Goal: Task Accomplishment & Management: Use online tool/utility

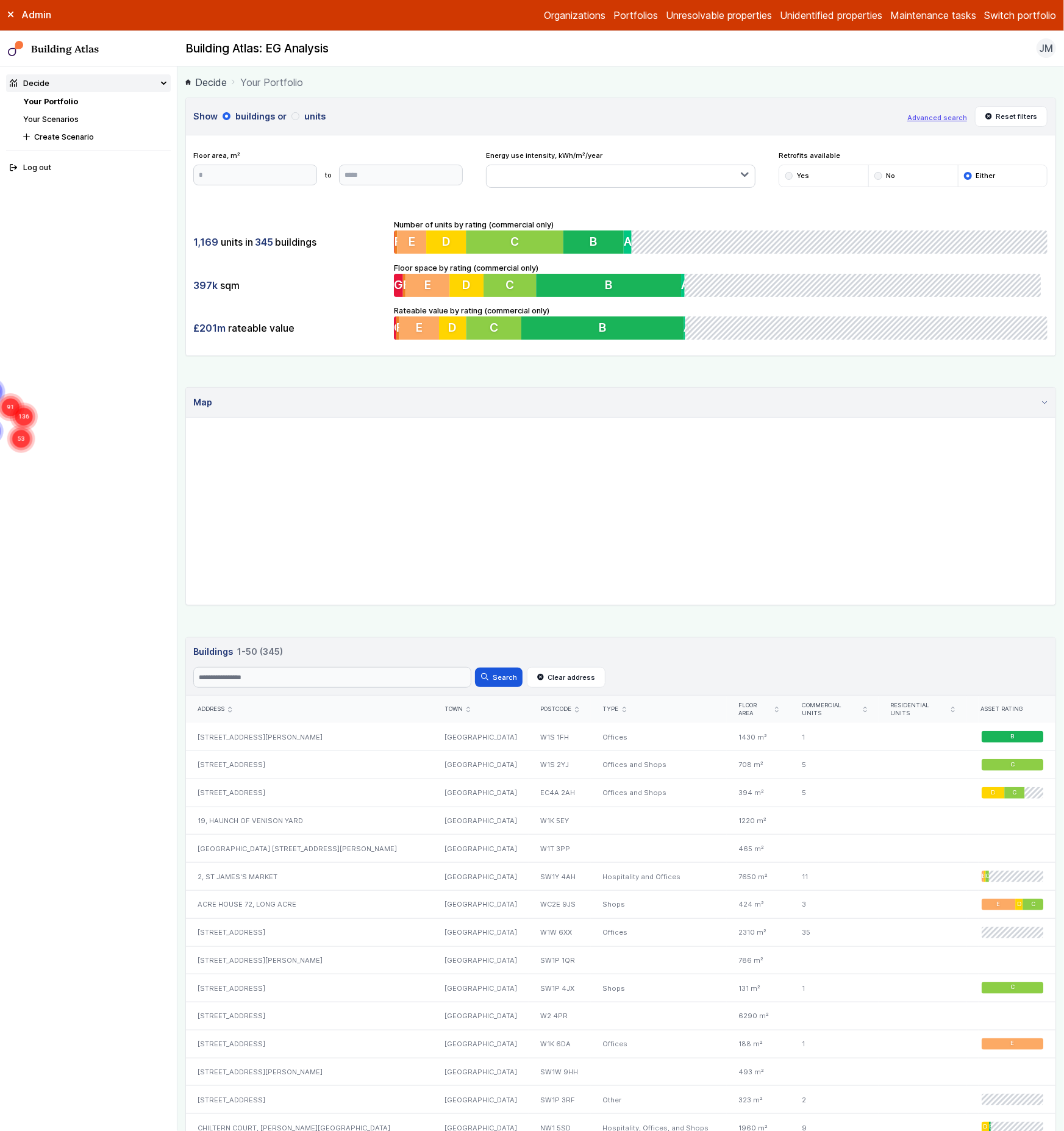
click at [1045, 18] on button "Switch portfolio" at bounding box center [1020, 15] width 72 height 15
click at [0, 0] on button "PwC - demo portfolio" at bounding box center [0, 0] width 0 height 0
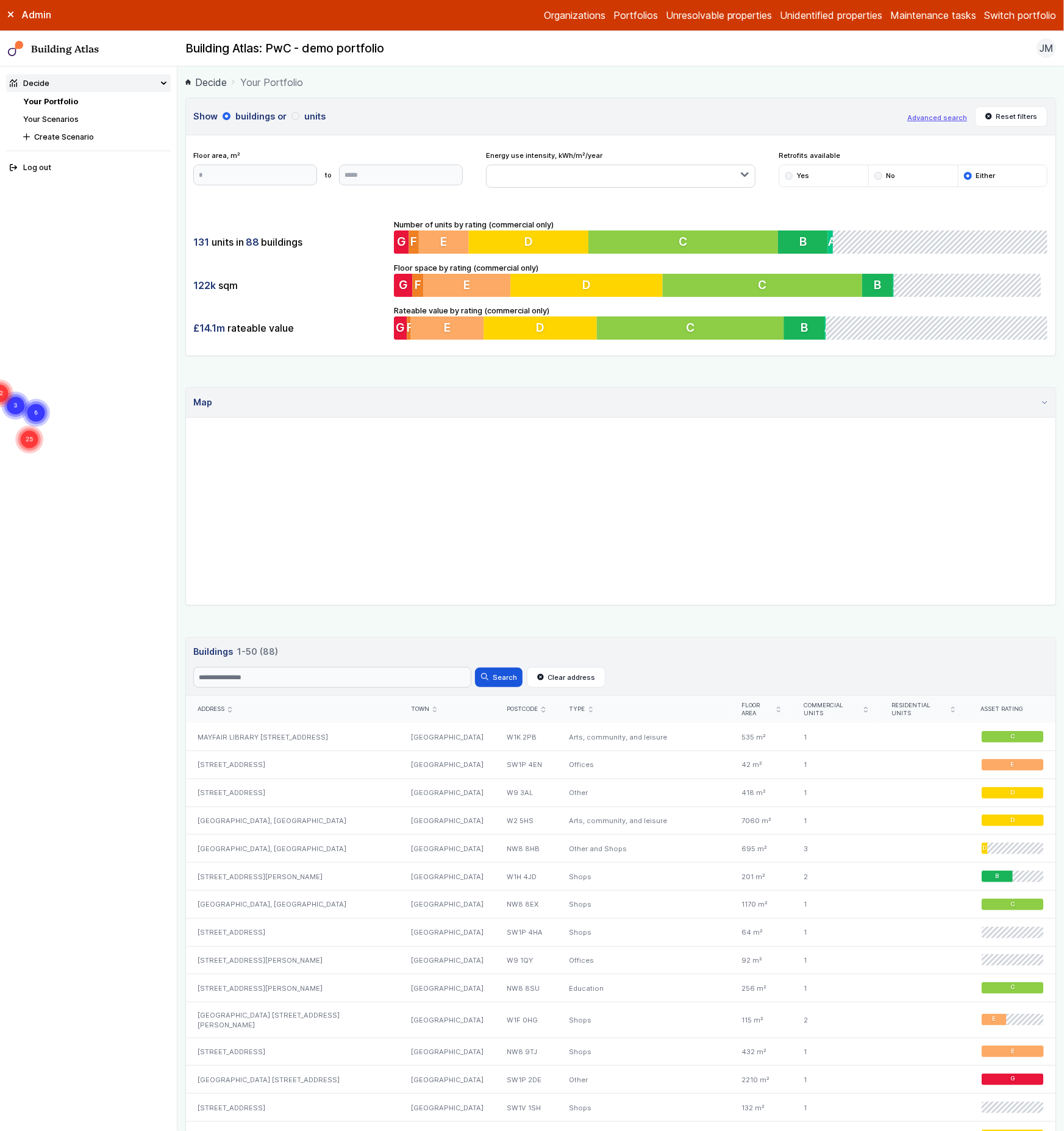
click at [63, 117] on link "Your Scenarios" at bounding box center [51, 119] width 55 height 9
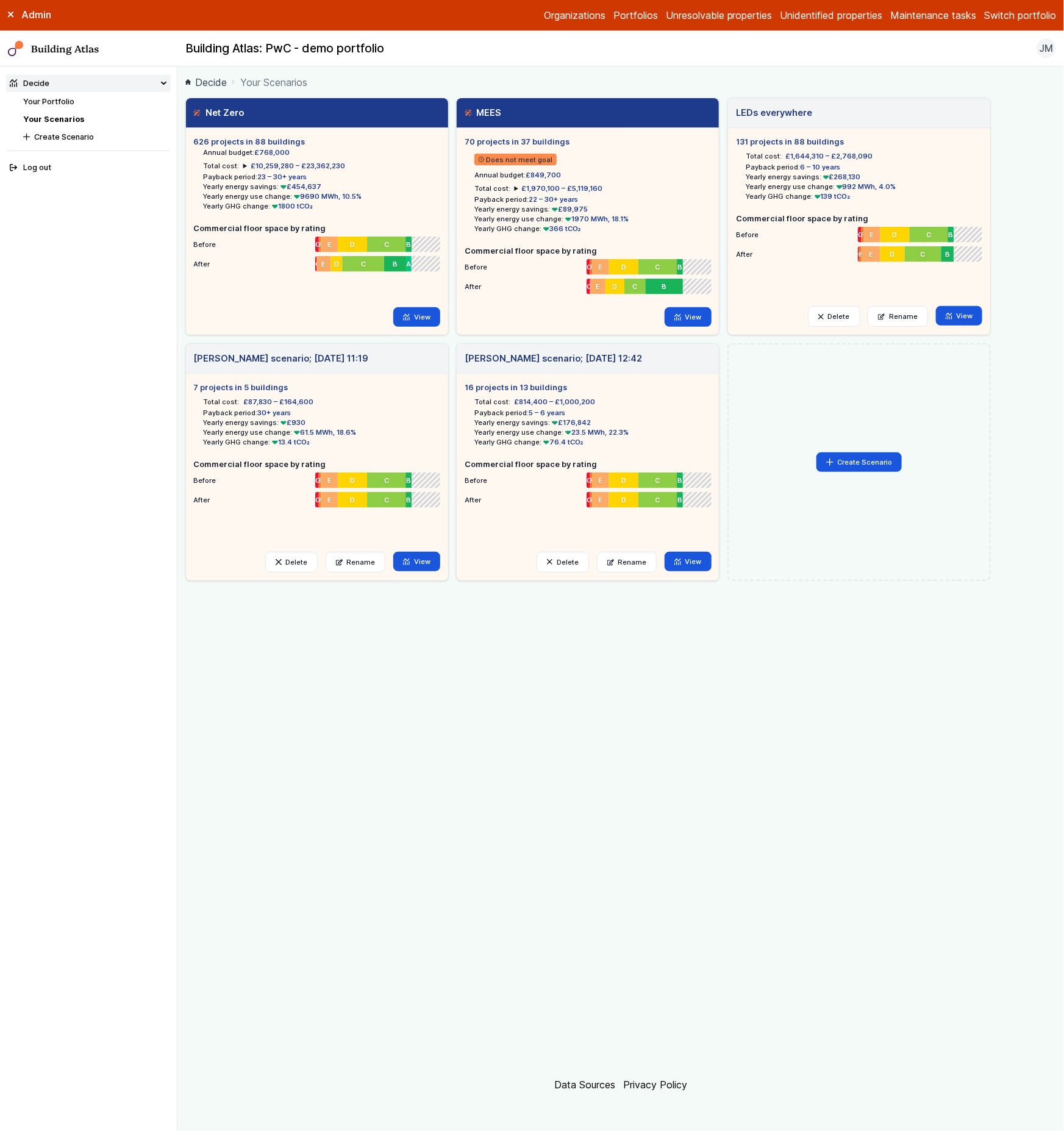
click at [1016, 8] on button "Switch portfolio" at bounding box center [1020, 15] width 72 height 15
click at [0, 0] on button "PwC - Pilot portfolio" at bounding box center [0, 0] width 0 height 0
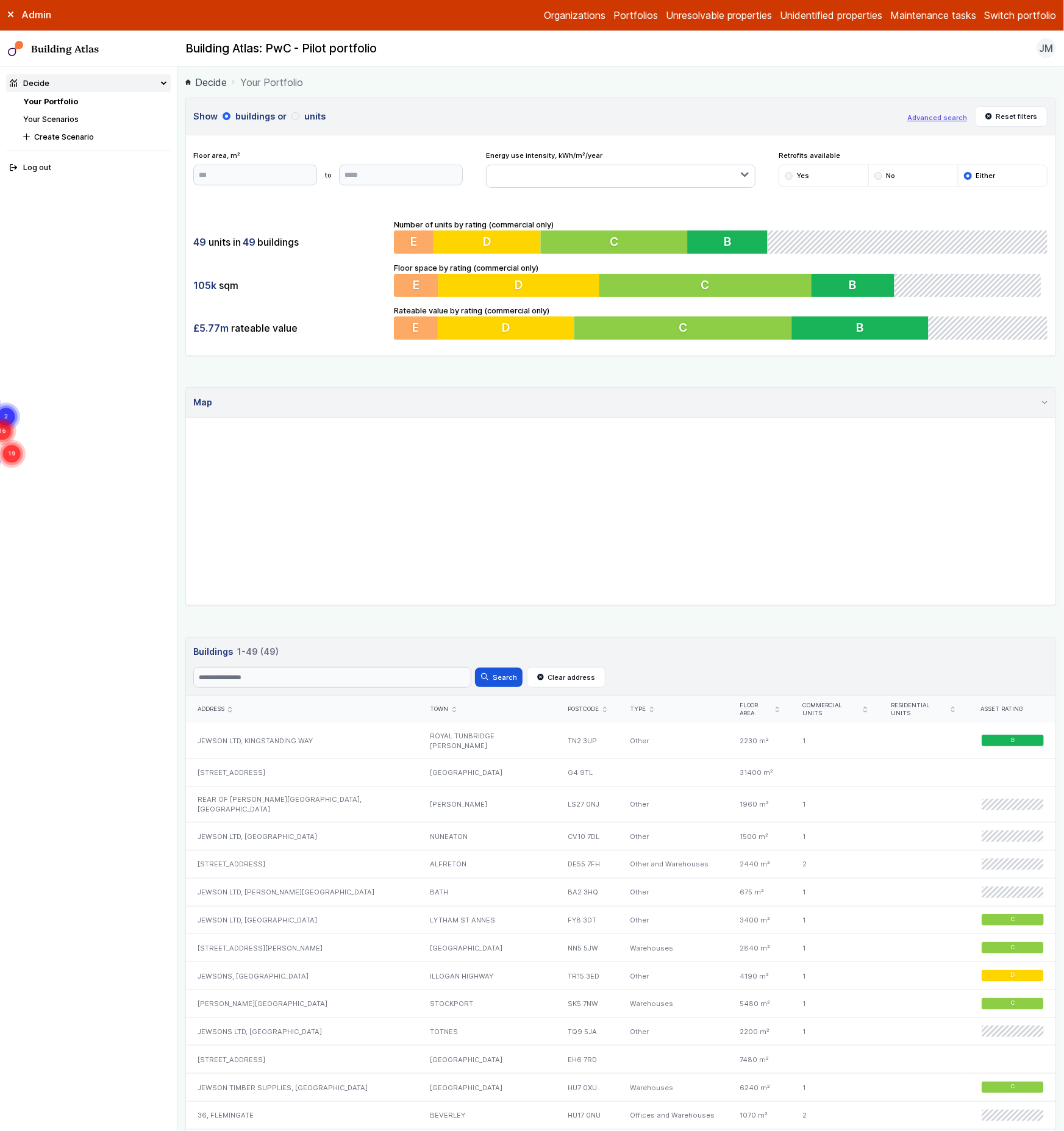
click at [49, 114] on link "Your Scenarios" at bounding box center [51, 119] width 55 height 9
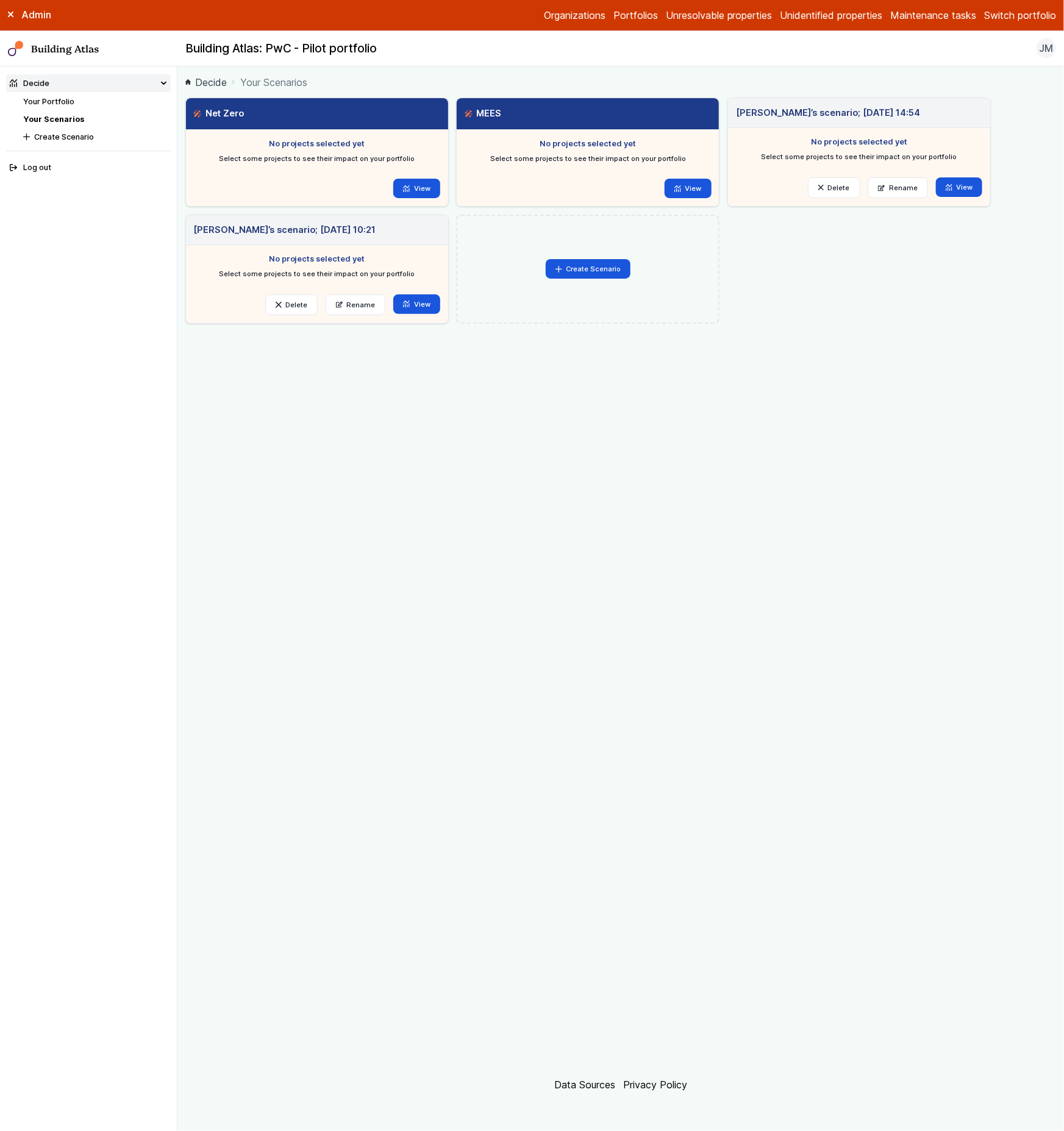
click at [60, 104] on link "Your Portfolio" at bounding box center [49, 101] width 51 height 9
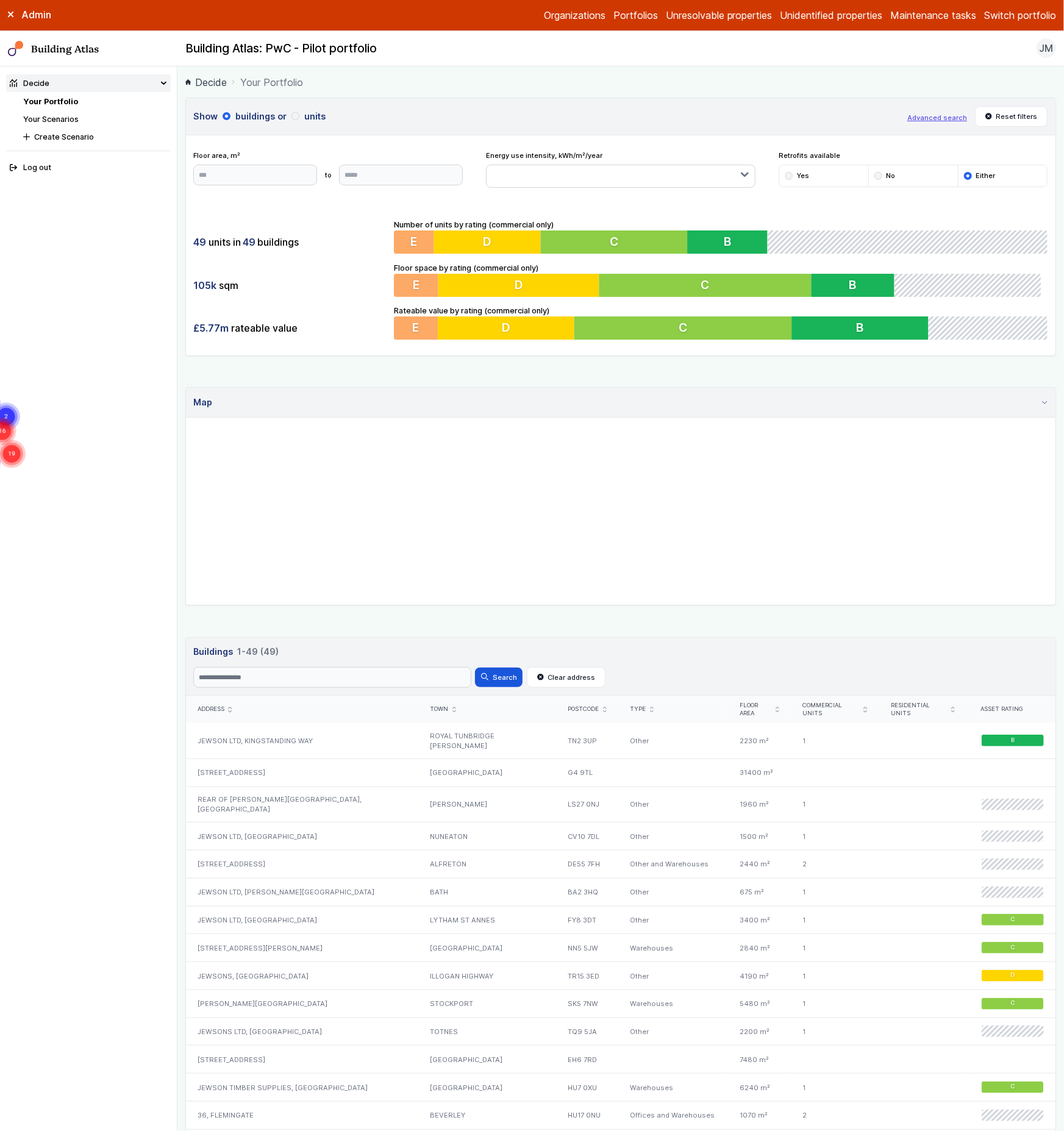
click at [56, 120] on link "Your Scenarios" at bounding box center [51, 119] width 55 height 9
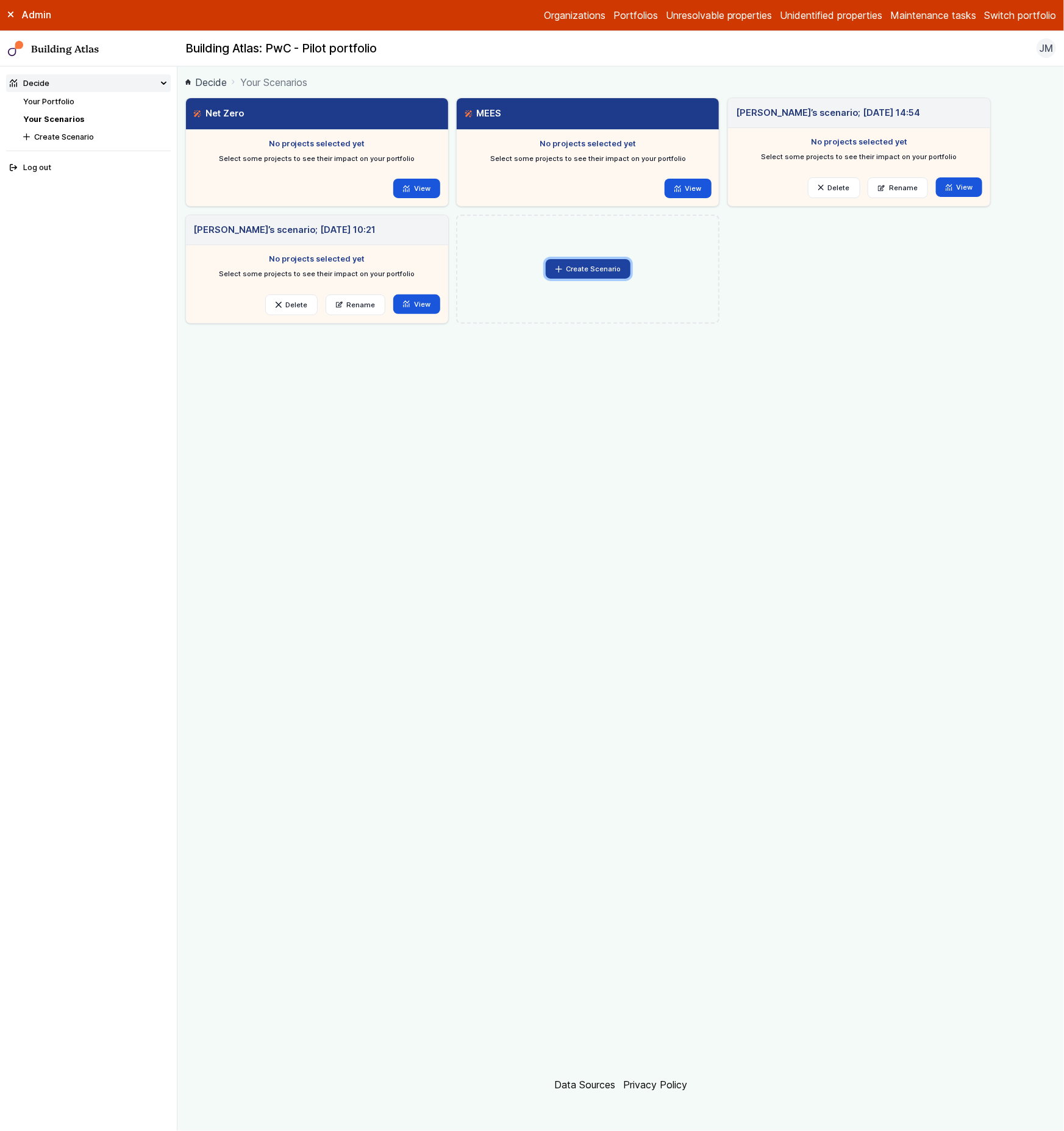
click at [584, 273] on button "Create Scenario" at bounding box center [589, 269] width 85 height 19
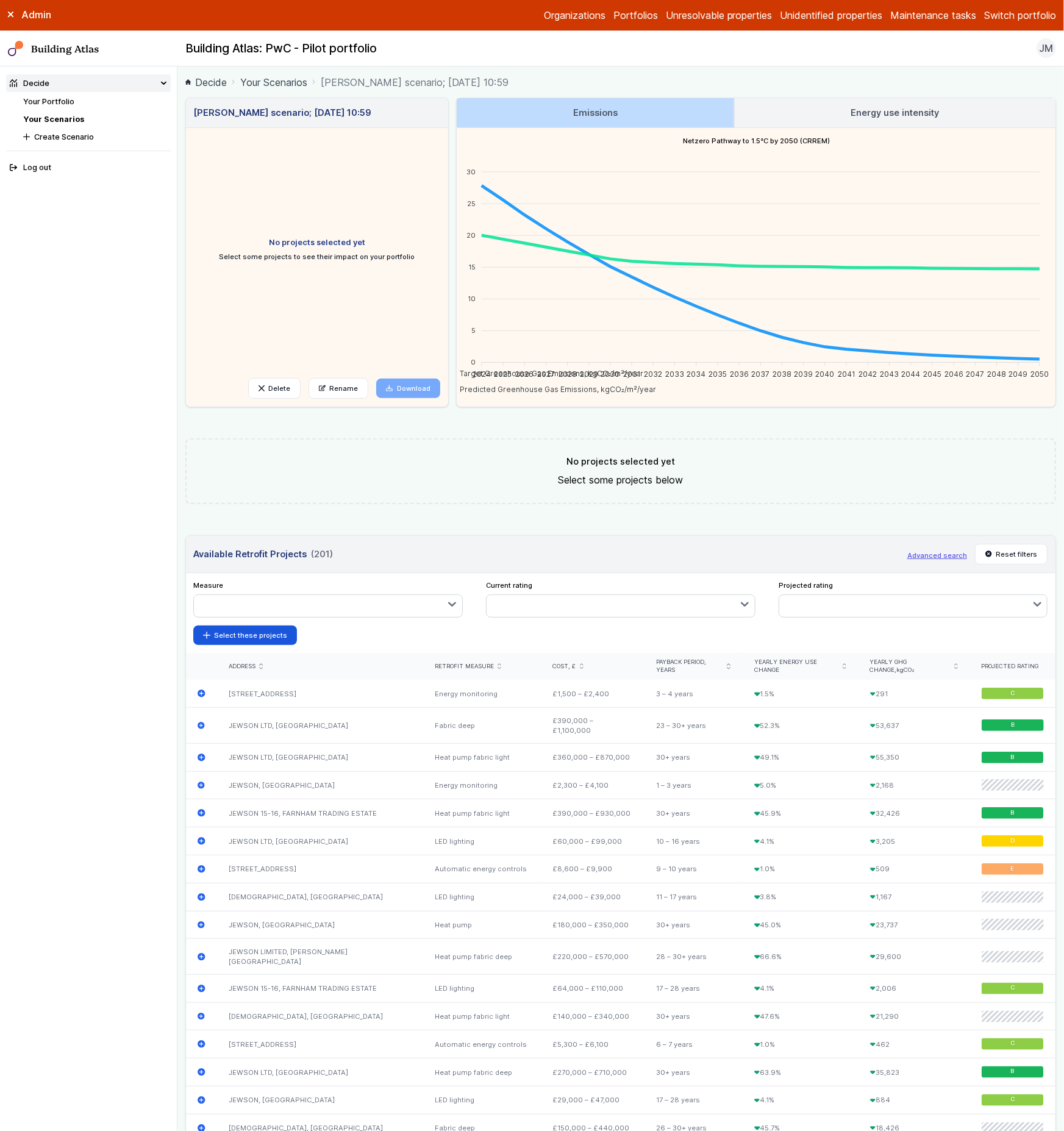
click at [884, 109] on h3 "Energy use intensity" at bounding box center [896, 112] width 88 height 14
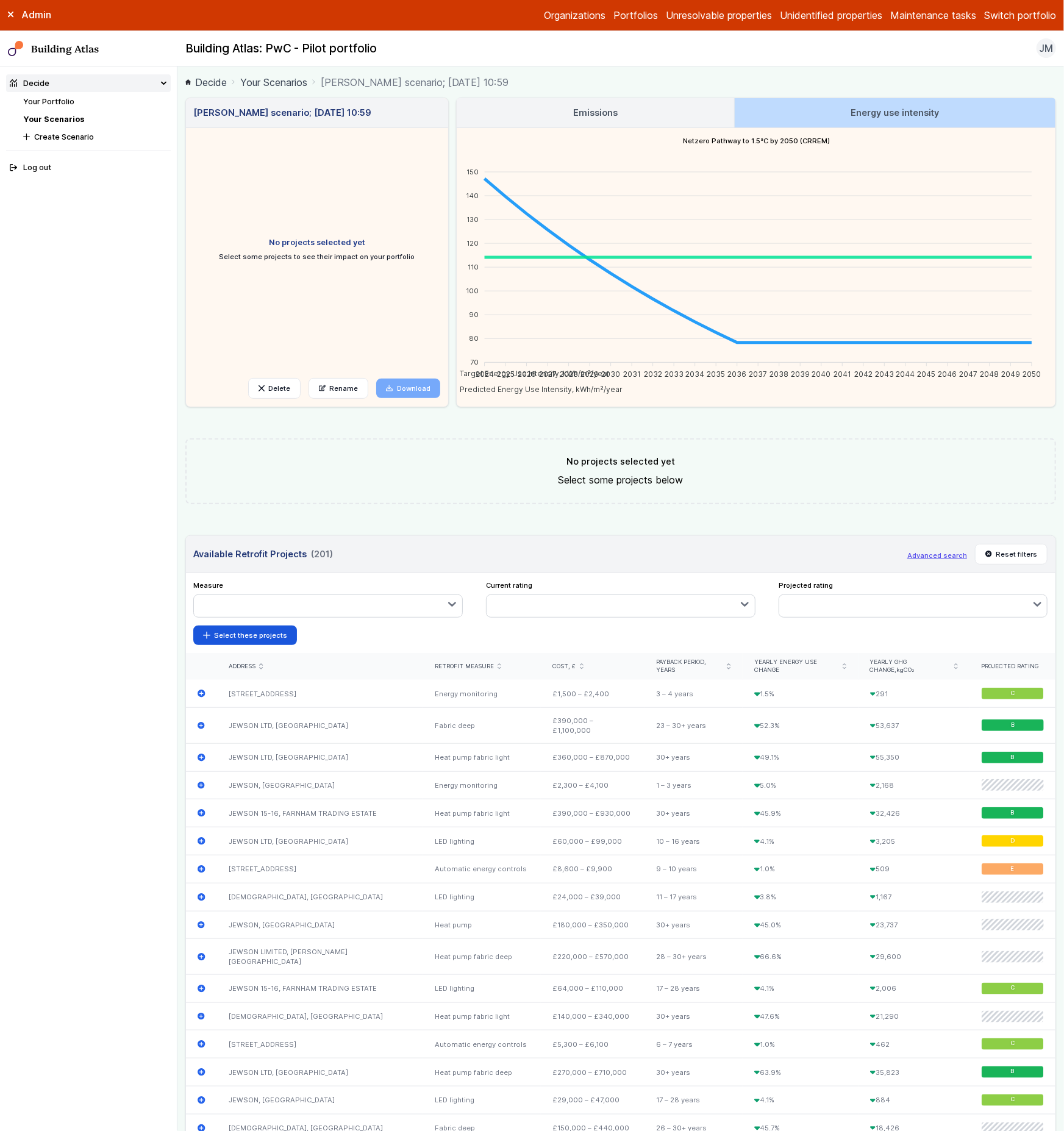
click at [652, 109] on link "Emissions" at bounding box center [595, 112] width 276 height 29
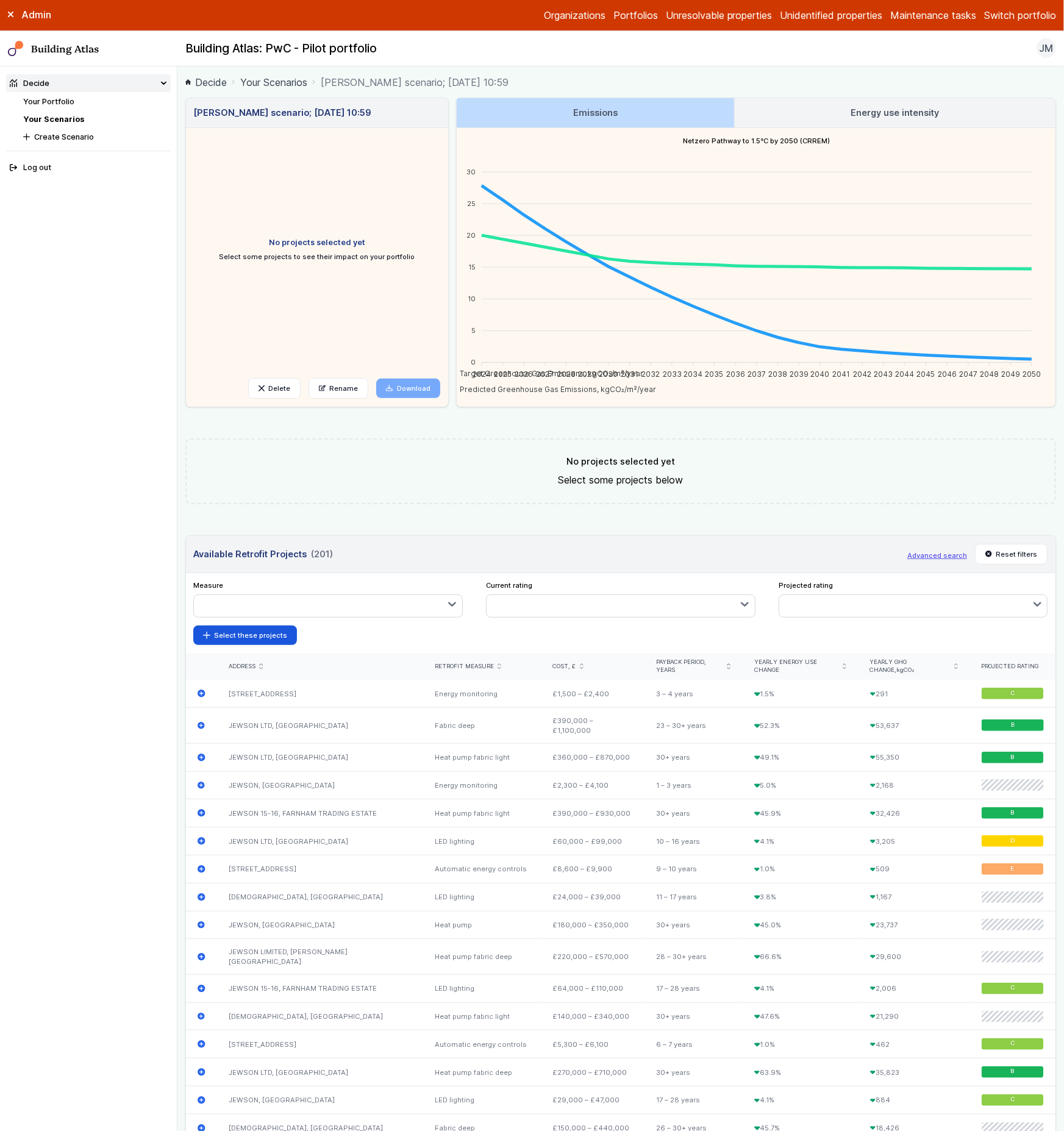
click at [896, 118] on h3 "Energy use intensity" at bounding box center [896, 112] width 88 height 14
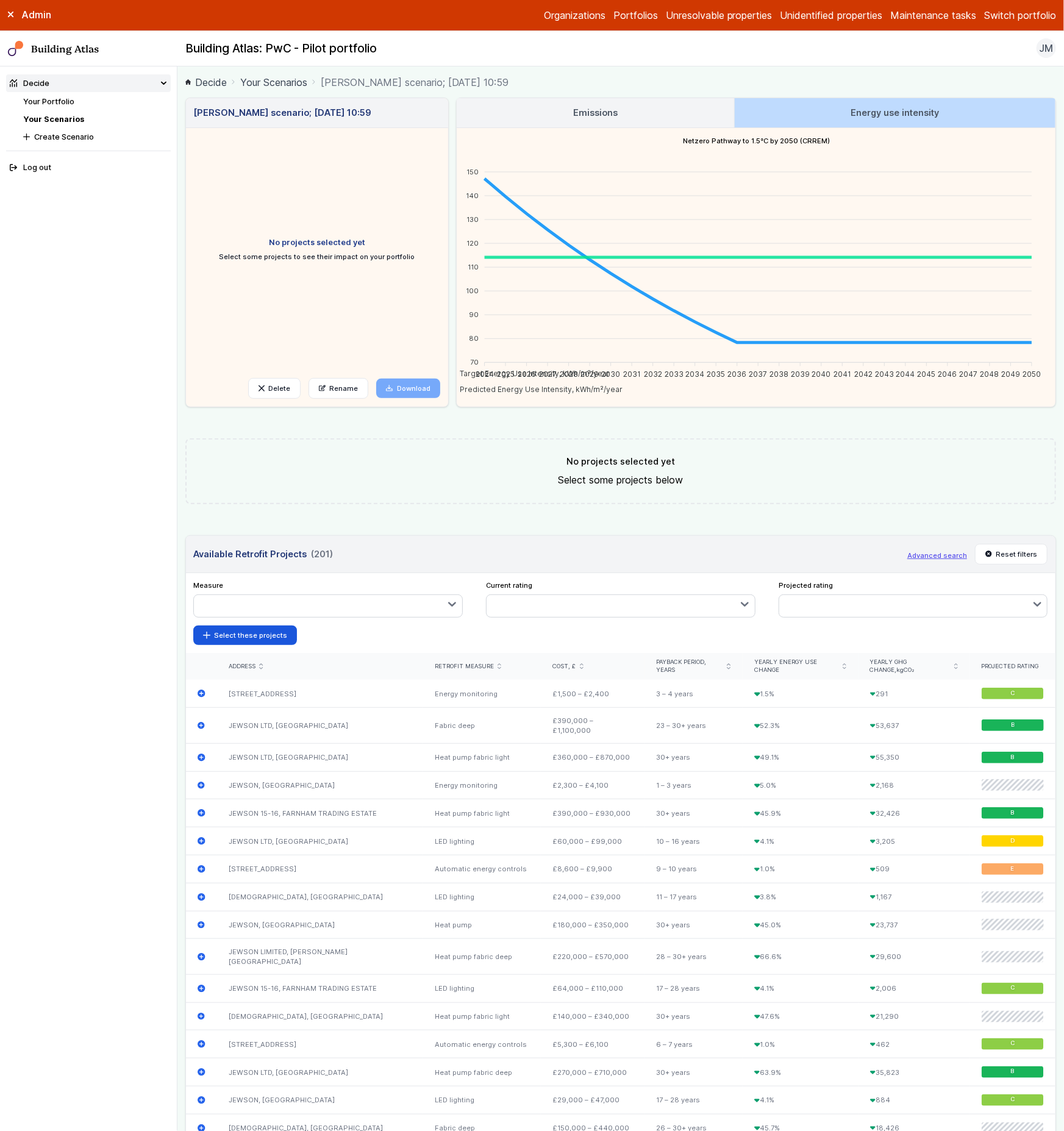
click at [714, 117] on link "Emissions" at bounding box center [595, 112] width 276 height 29
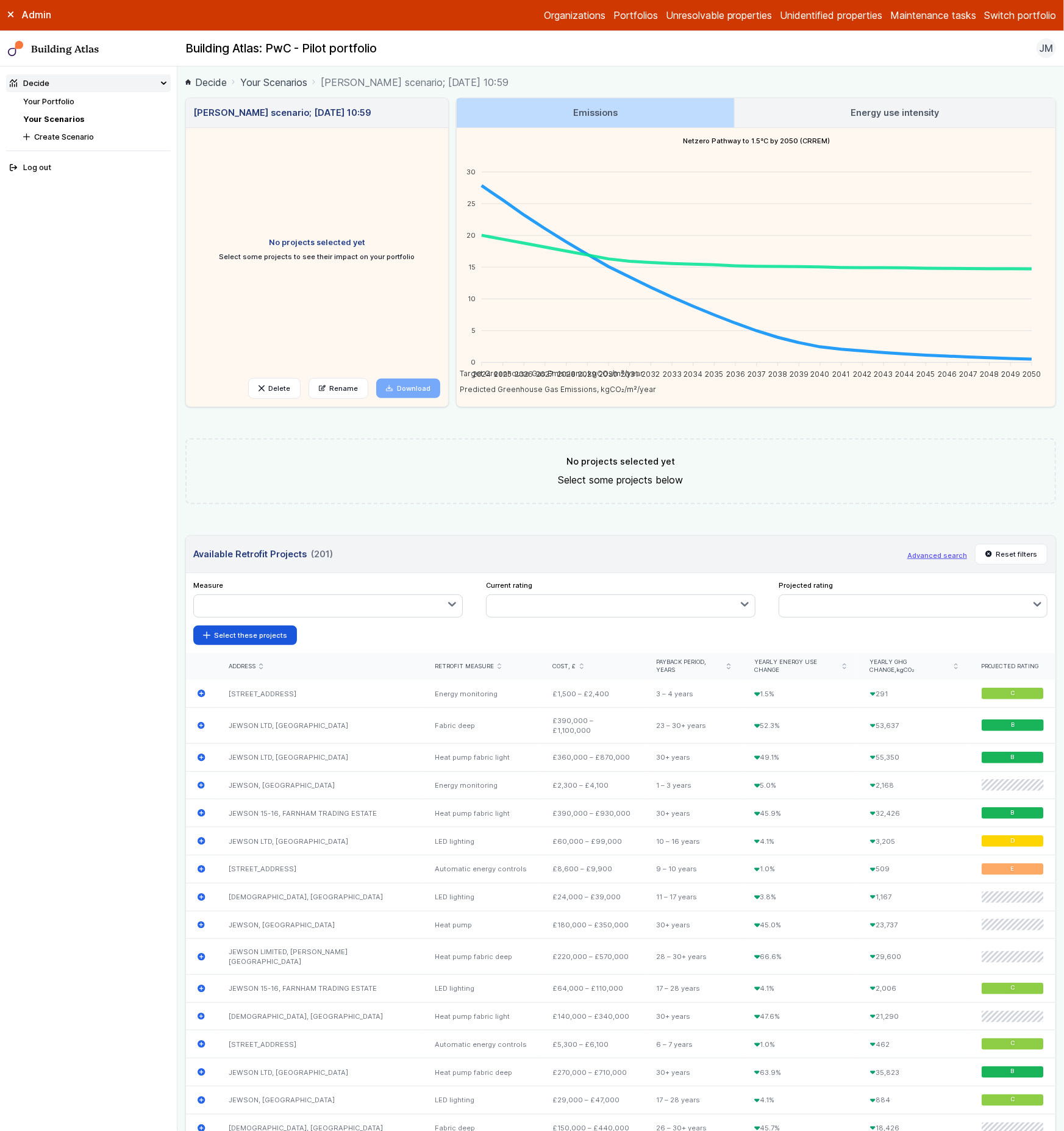
click at [824, 117] on link "Energy use intensity" at bounding box center [895, 112] width 321 height 29
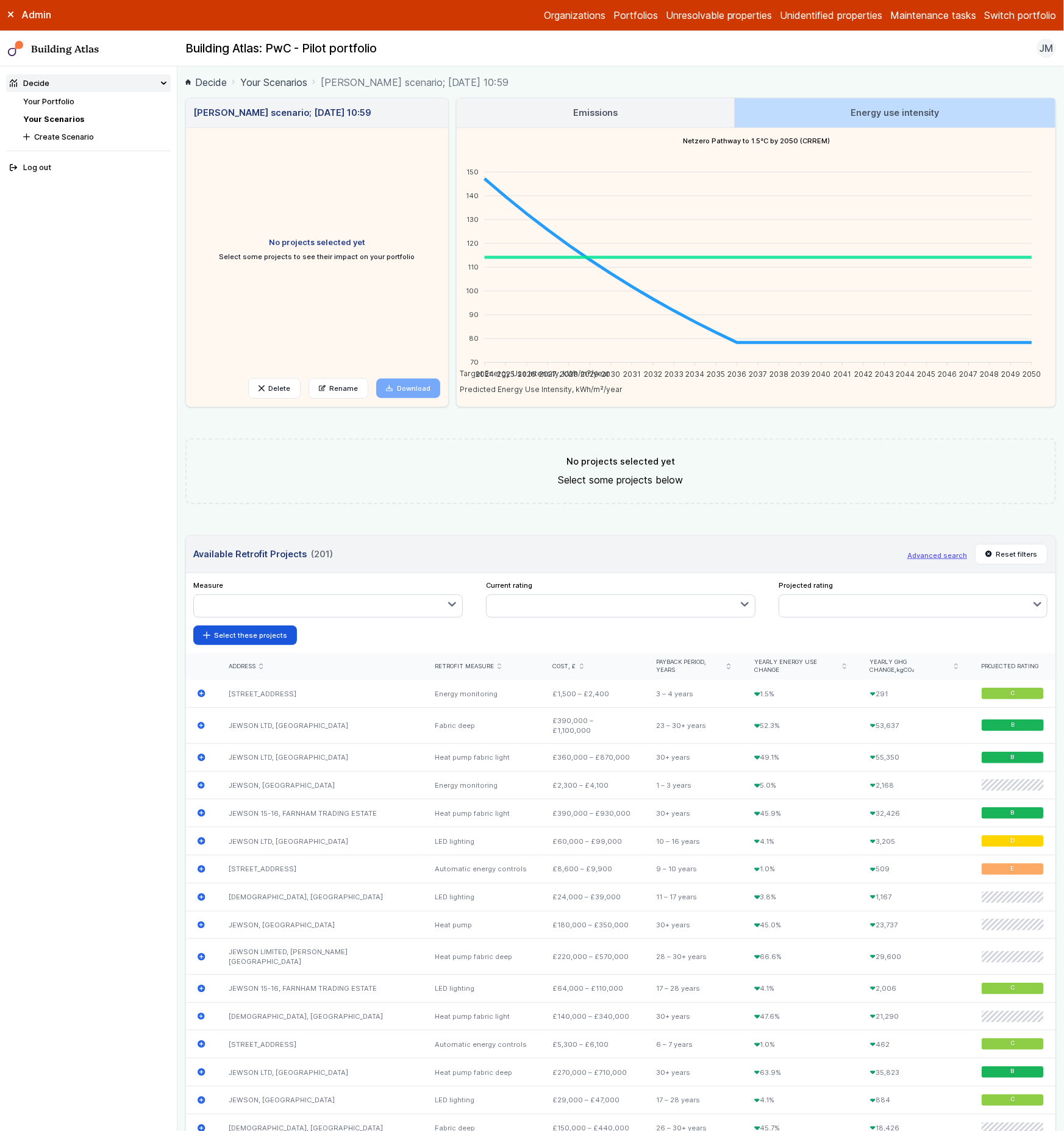
click at [656, 117] on link "Emissions" at bounding box center [595, 112] width 276 height 29
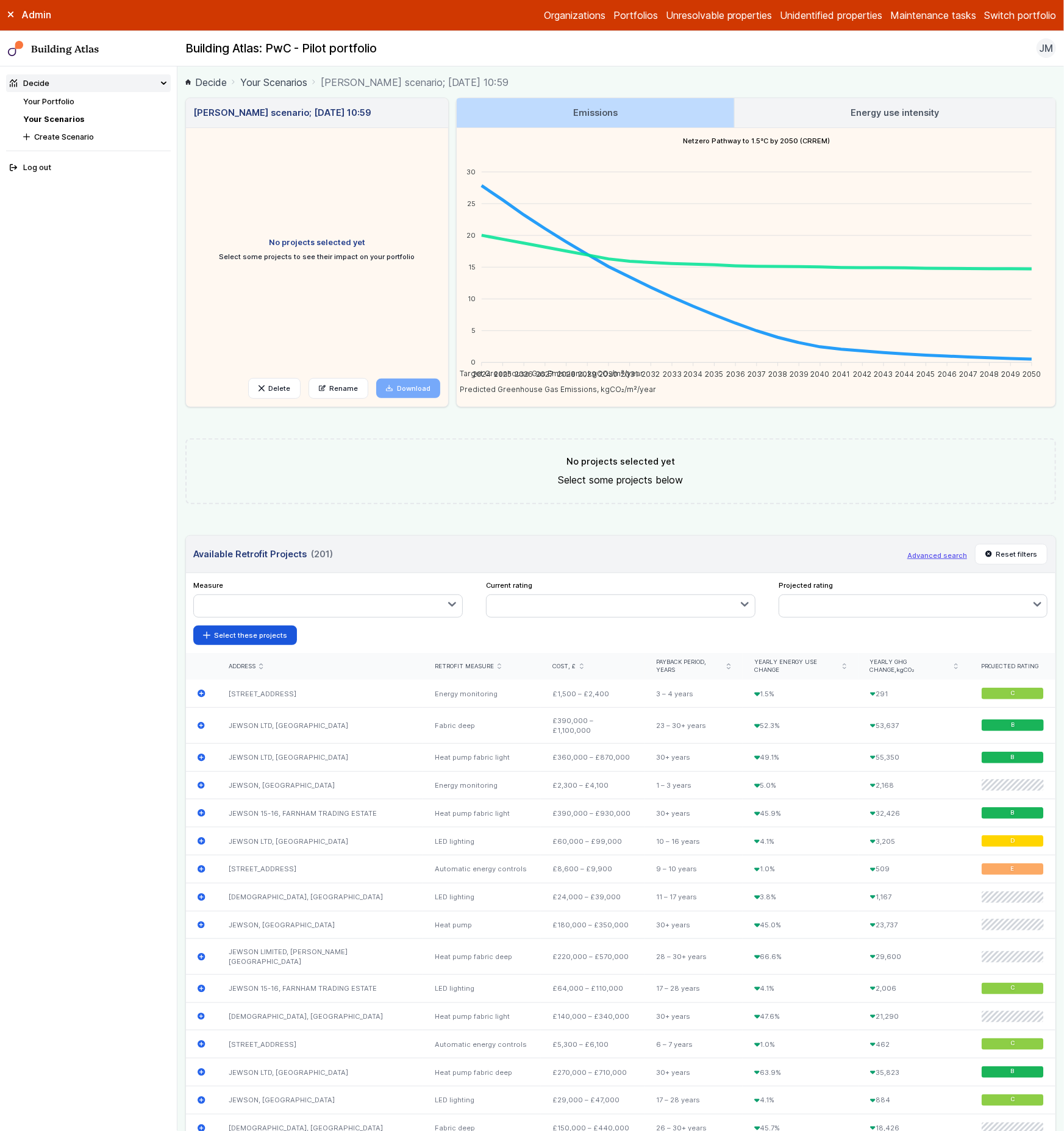
click at [878, 116] on h3 "Energy use intensity" at bounding box center [896, 112] width 88 height 14
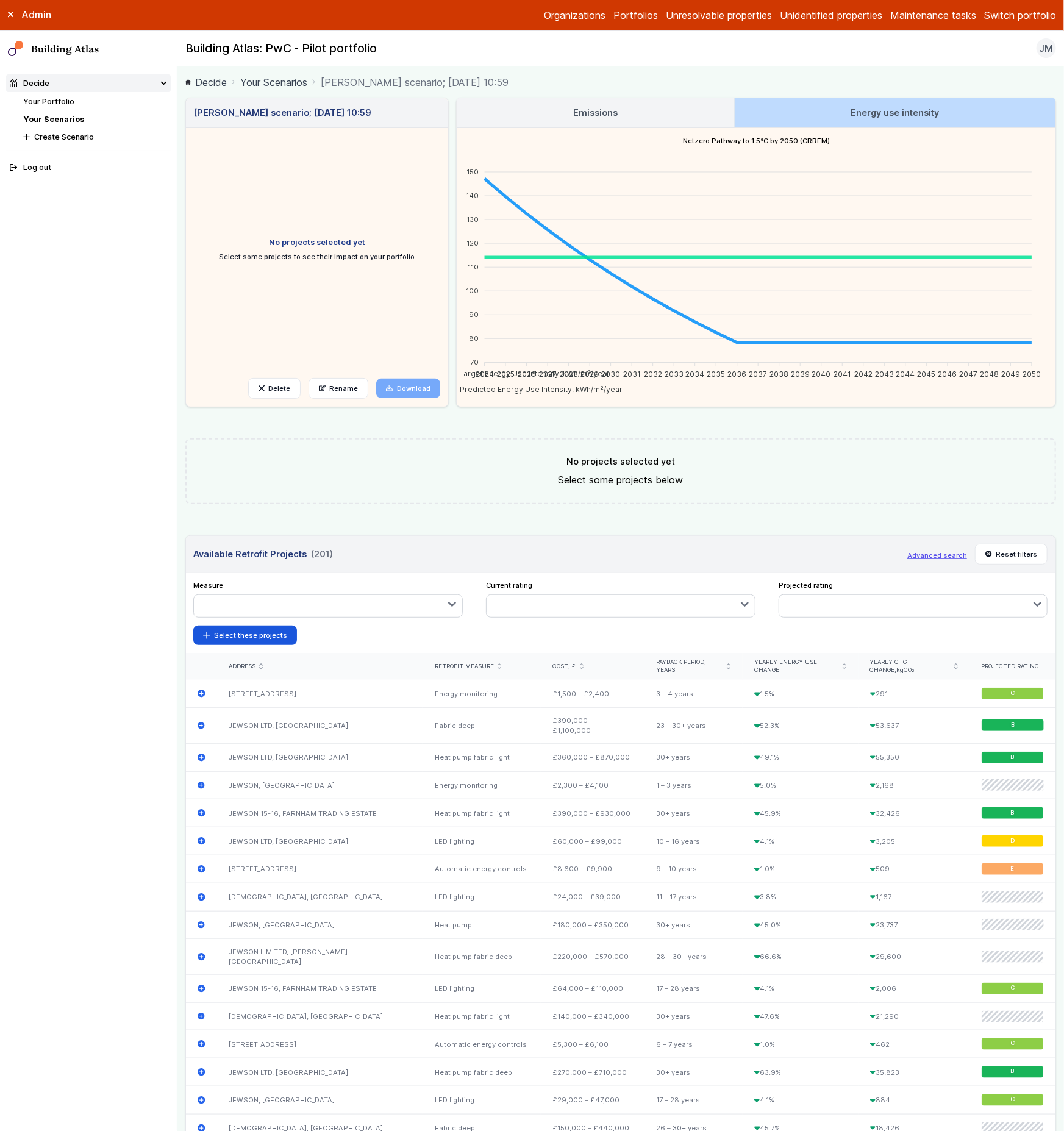
click at [705, 125] on link "Emissions" at bounding box center [595, 112] width 276 height 29
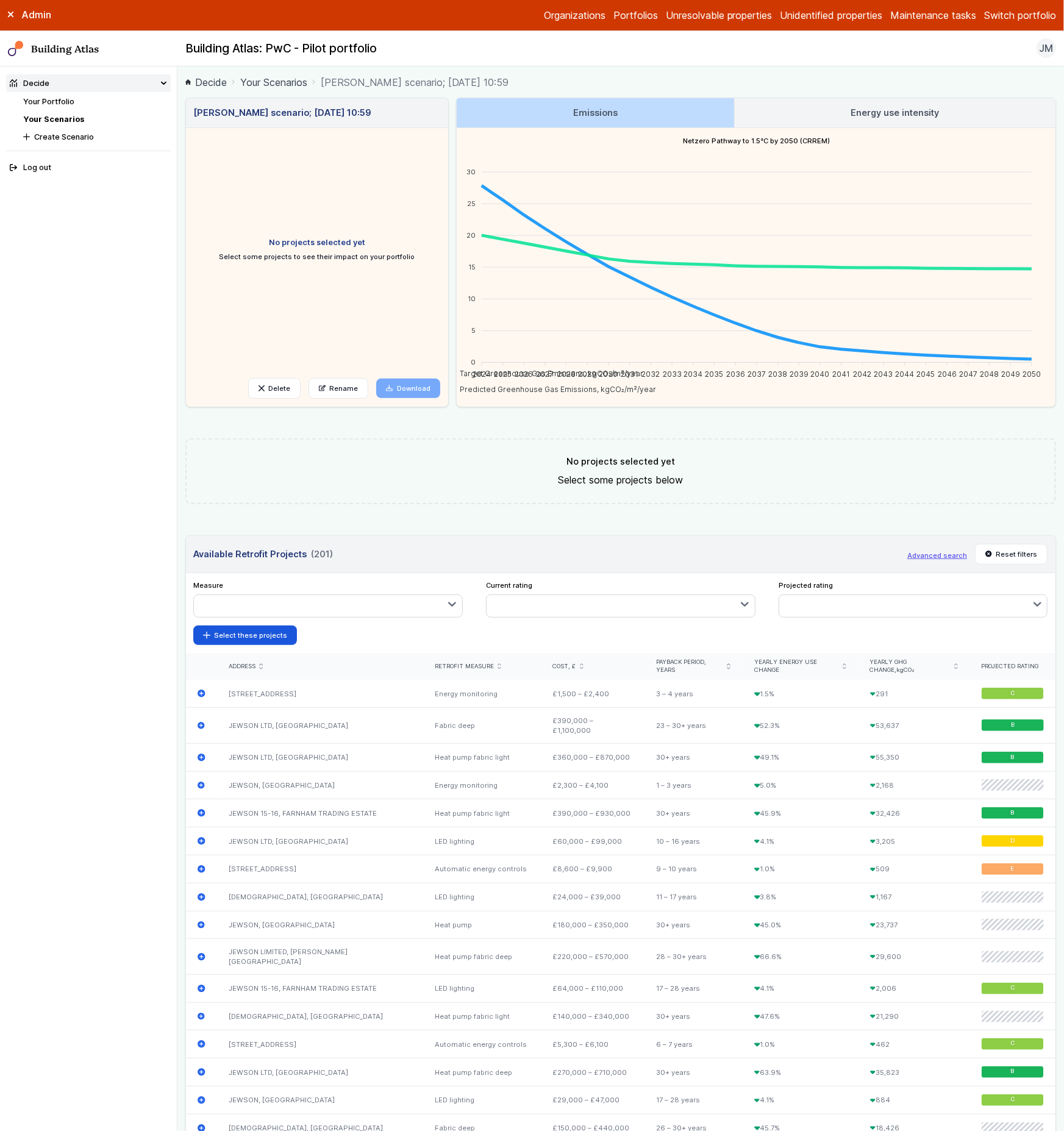
click at [762, 120] on link "Energy use intensity" at bounding box center [895, 112] width 321 height 29
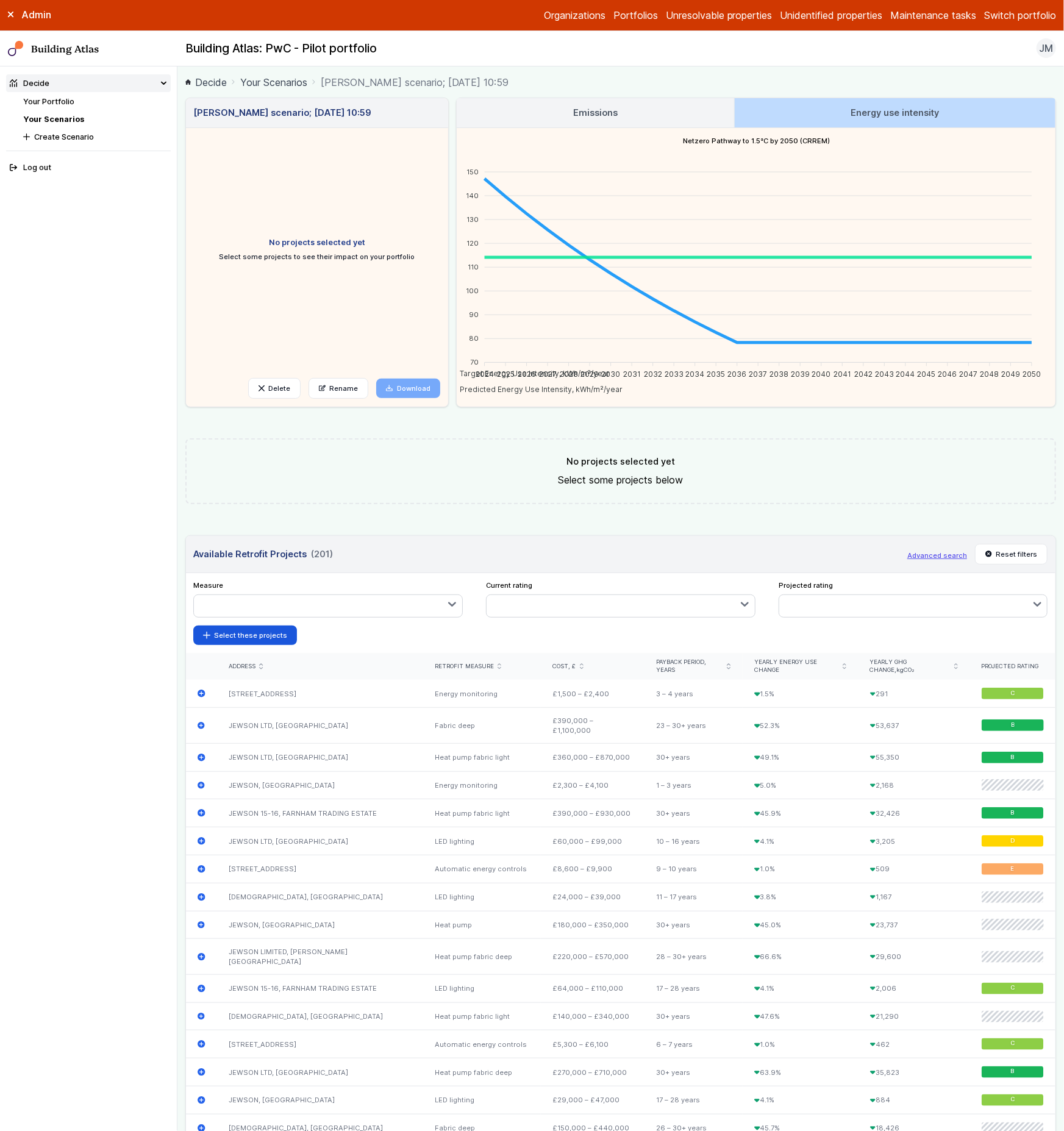
click at [709, 124] on link "Emissions" at bounding box center [595, 112] width 276 height 29
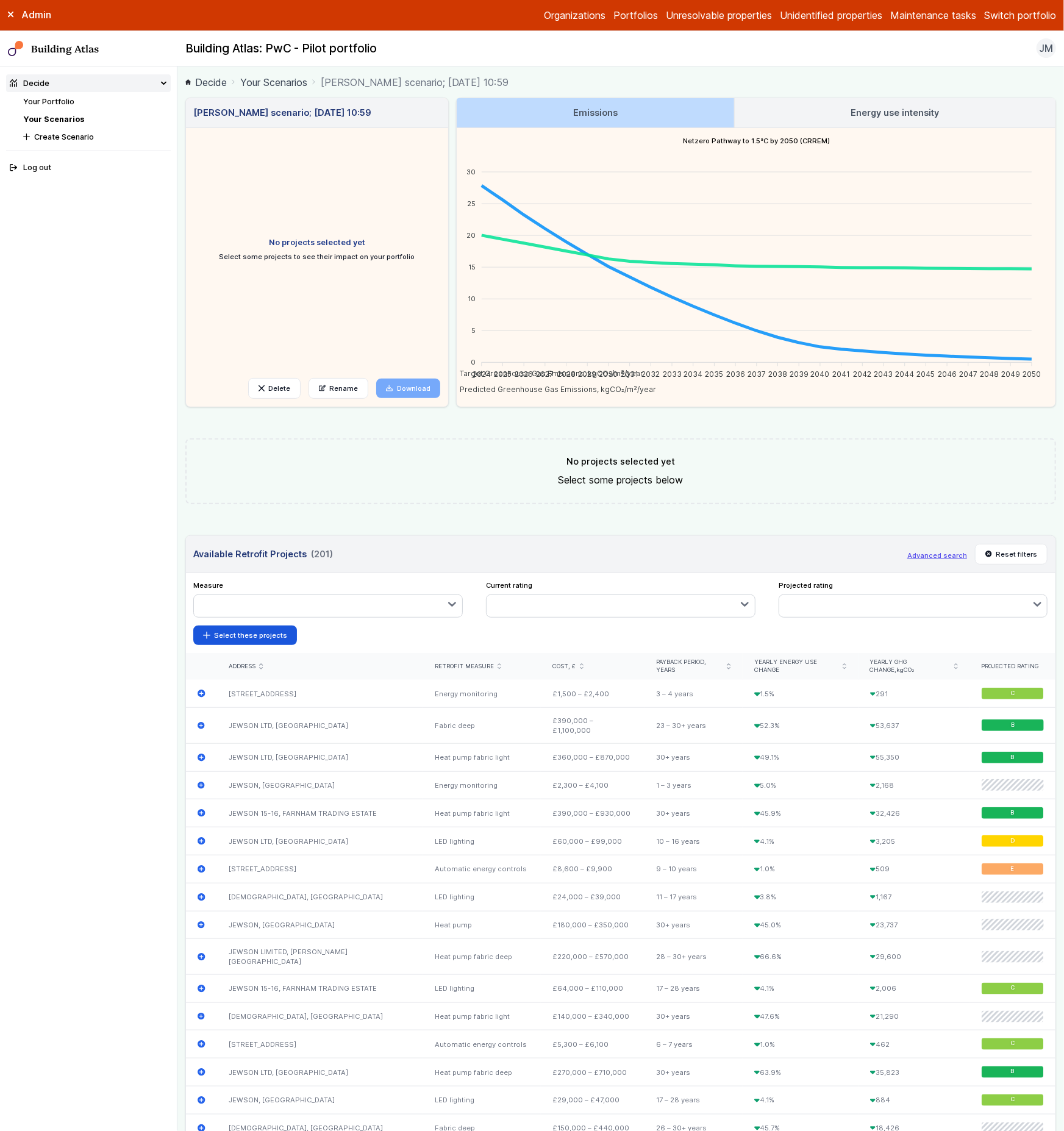
click at [214, 82] on link "Decide" at bounding box center [206, 82] width 41 height 15
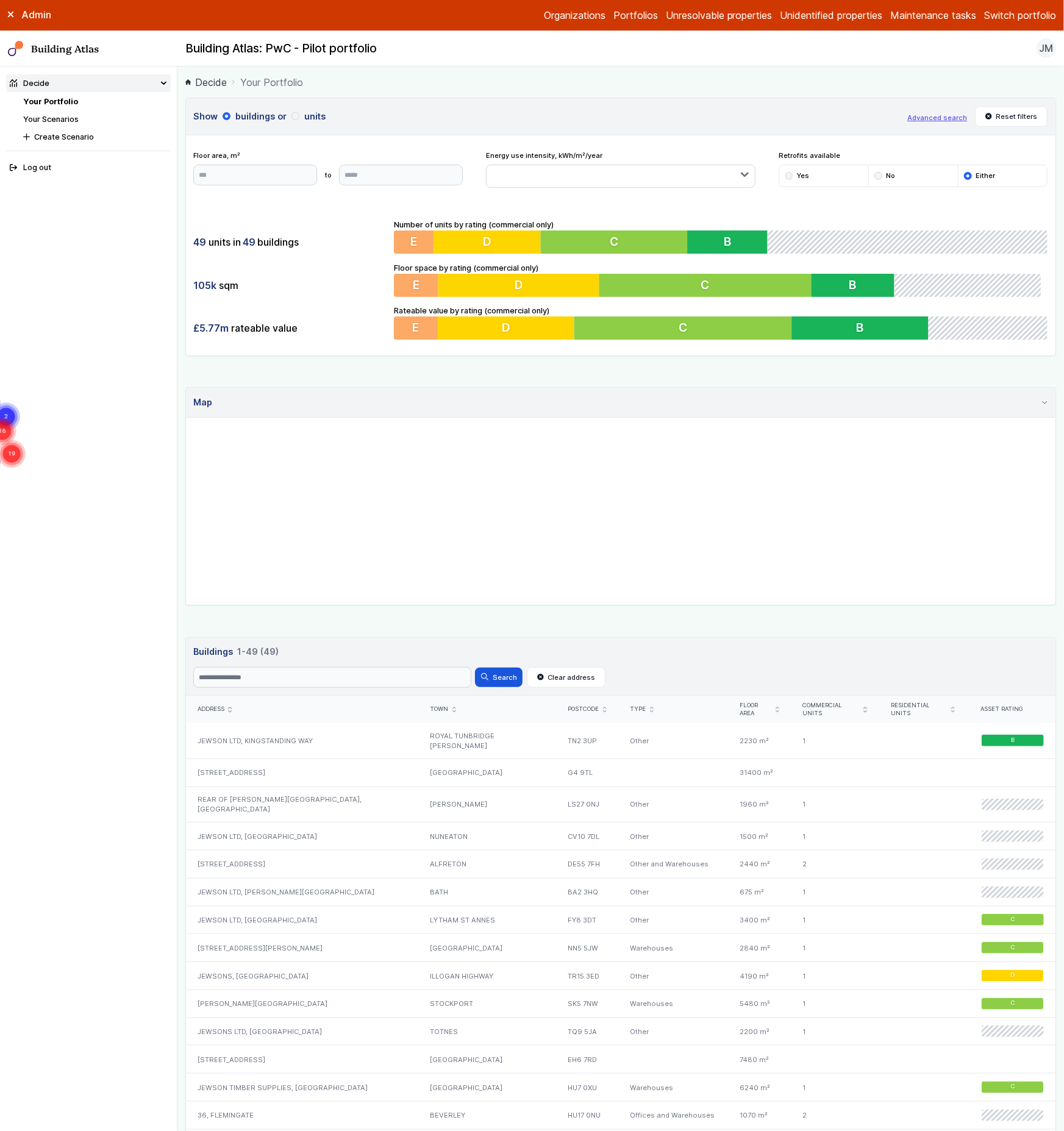
click at [60, 115] on link "Your Scenarios" at bounding box center [51, 119] width 55 height 9
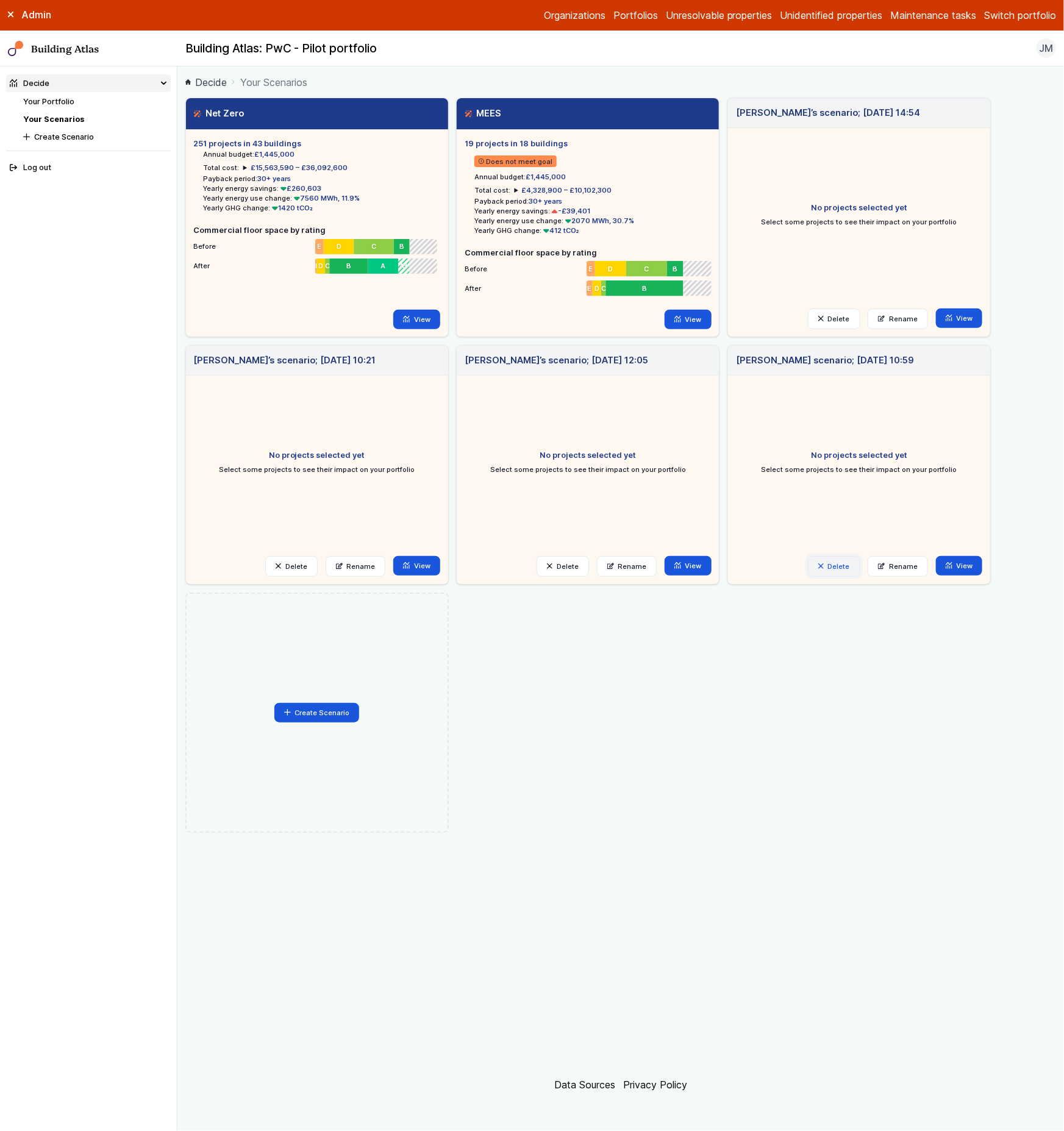
click at [813, 567] on button "Delete" at bounding box center [834, 566] width 53 height 21
click at [0, 0] on button "Delete" at bounding box center [0, 0] width 0 height 0
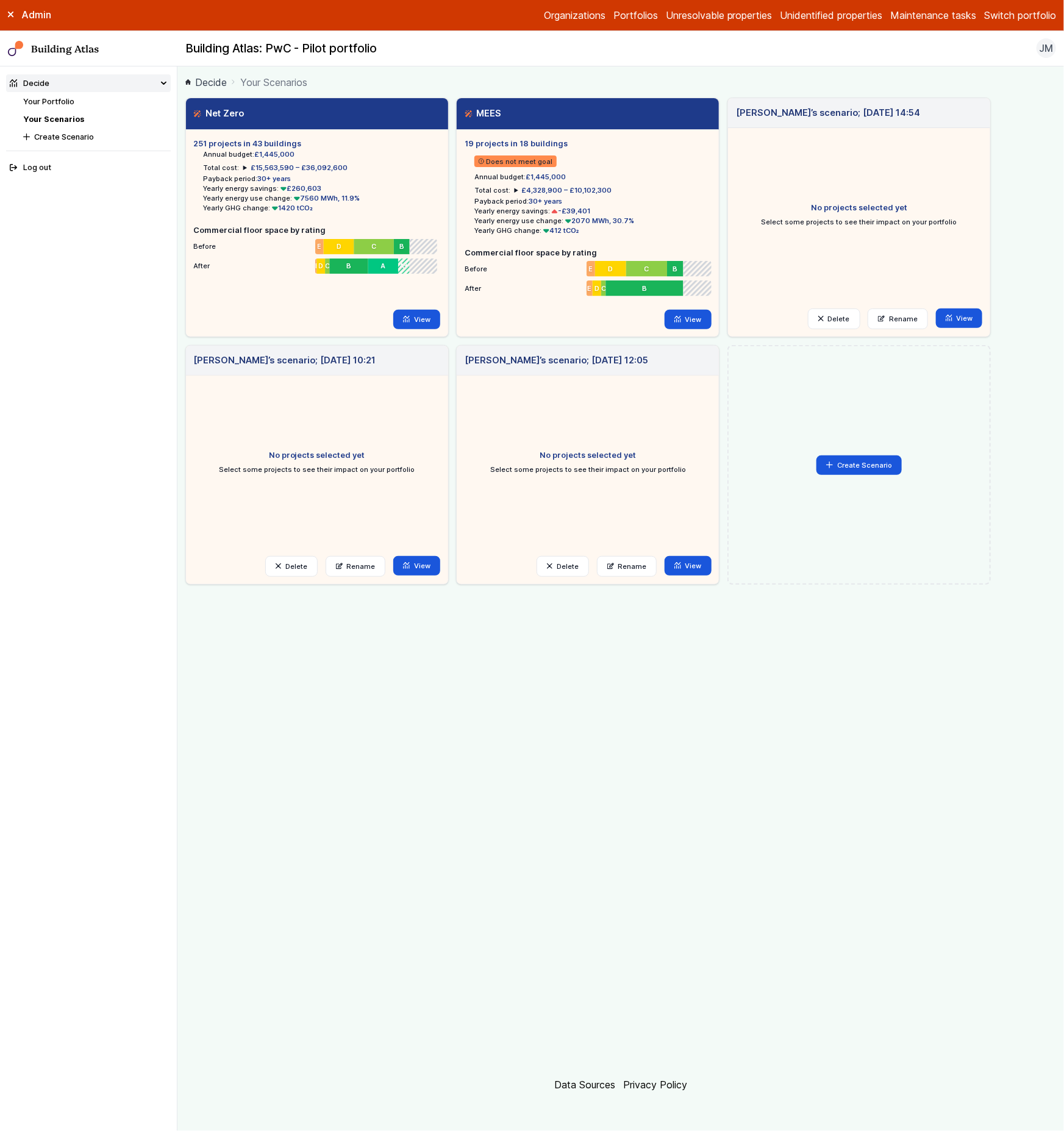
click at [402, 384] on ul "No projects selected yet Select some projects to see their impact on your portf…" at bounding box center [316, 462] width 247 height 156
click at [422, 323] on link "View" at bounding box center [417, 319] width 47 height 19
click at [677, 318] on icon at bounding box center [677, 318] width 6 height 6
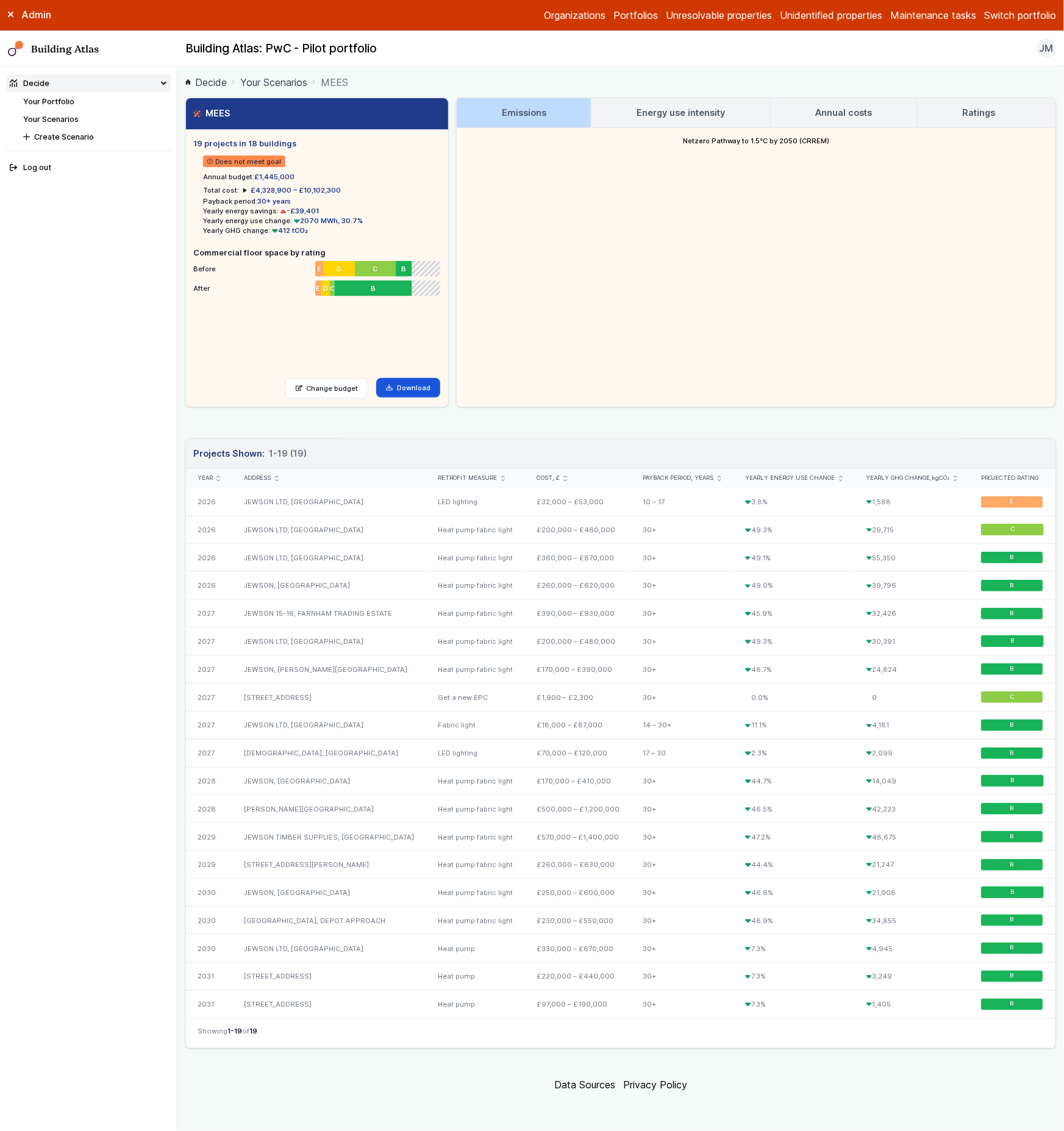
click at [793, 109] on link "Annual costs" at bounding box center [844, 112] width 146 height 29
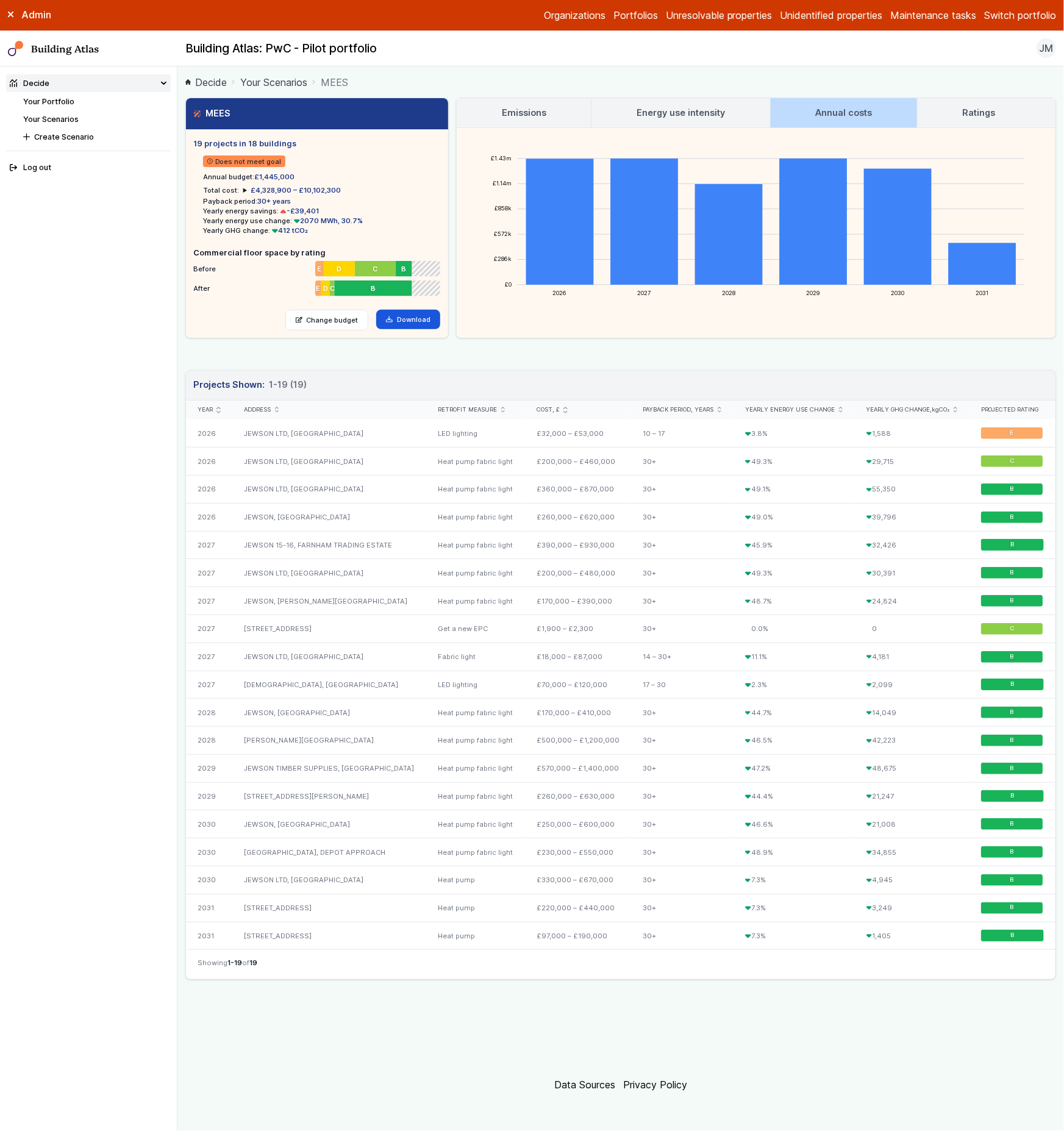
click at [943, 107] on link "Ratings" at bounding box center [979, 112] width 122 height 29
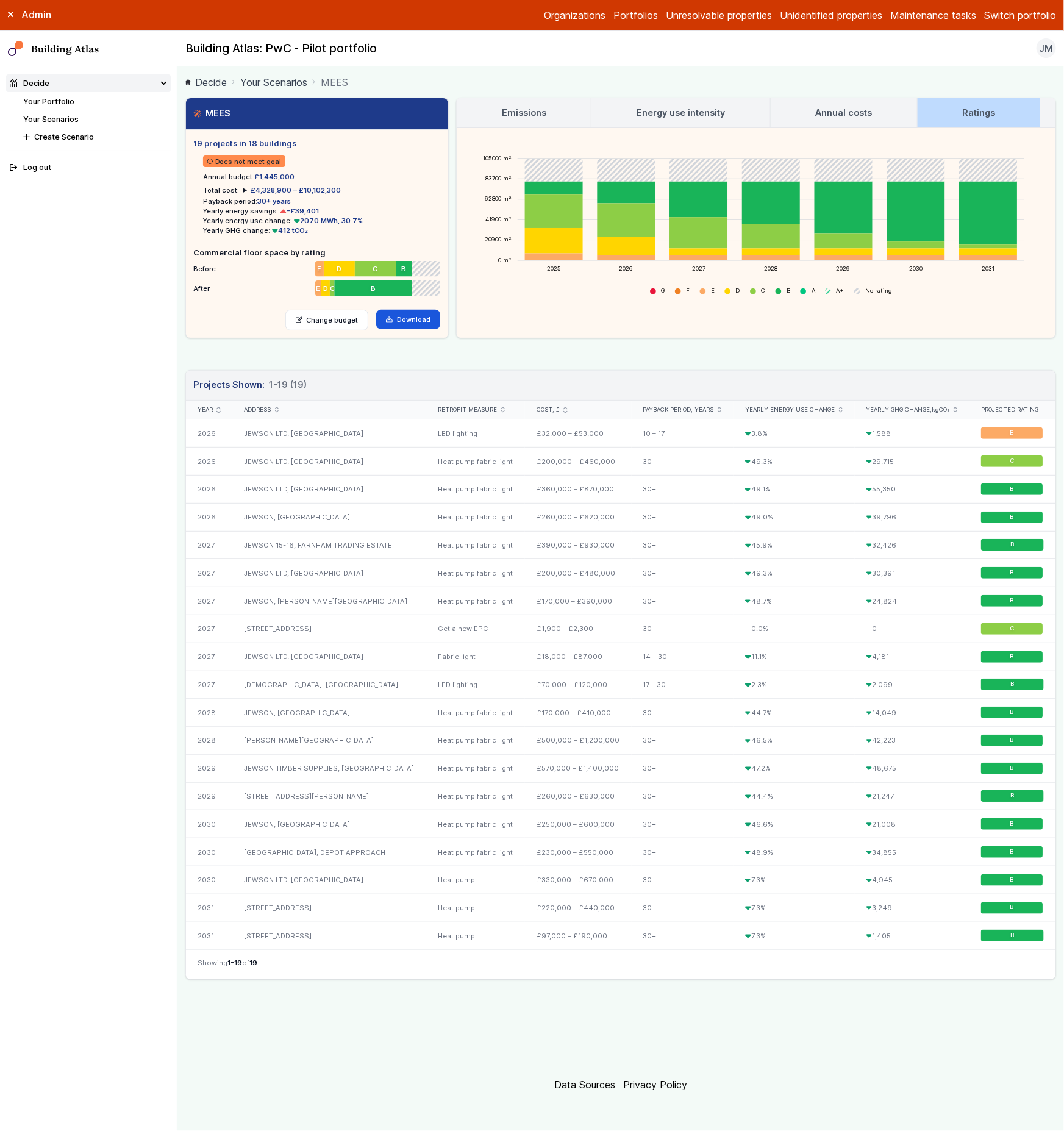
click at [907, 109] on link "Annual costs" at bounding box center [844, 112] width 146 height 29
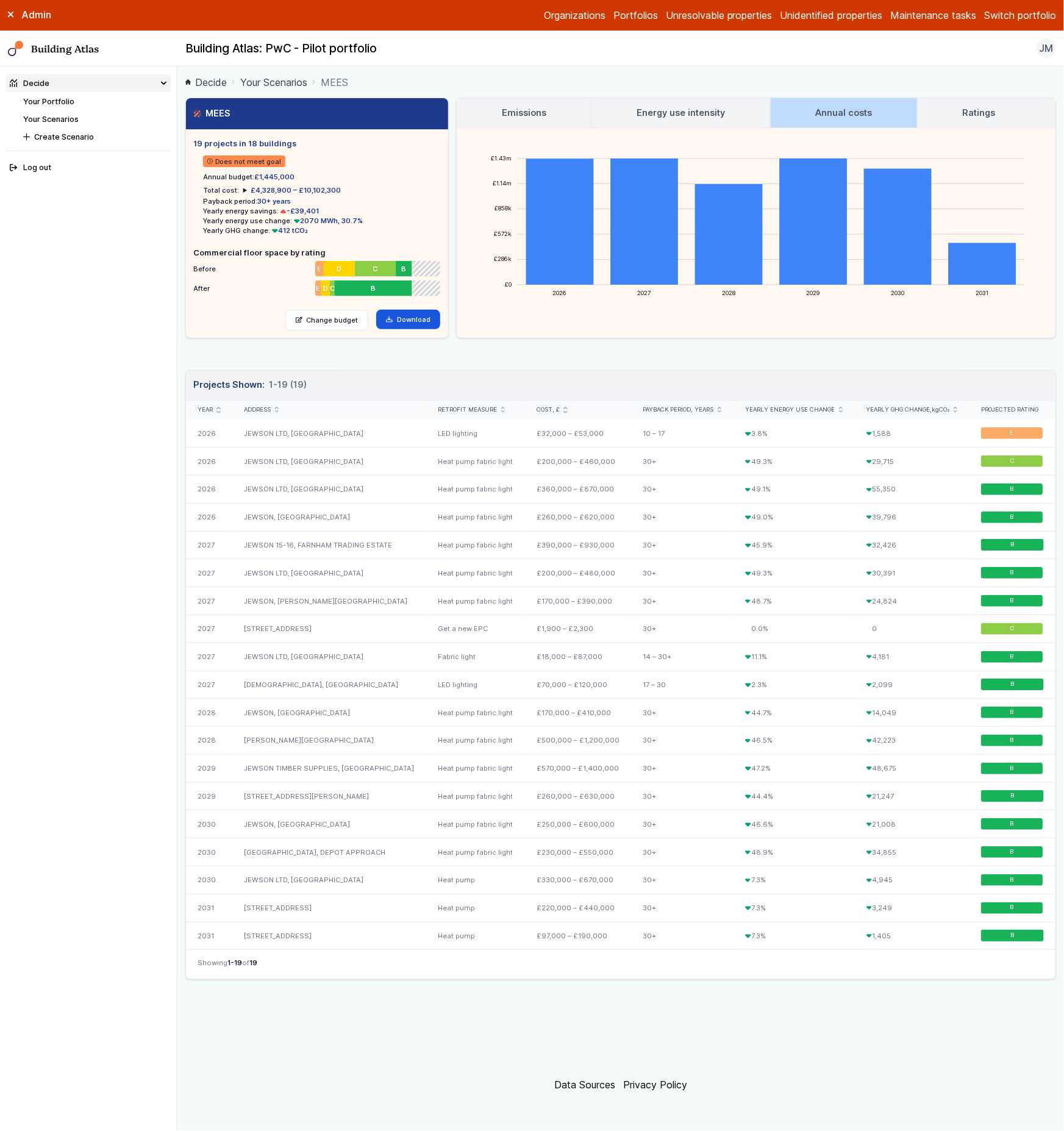
click at [945, 108] on link "Ratings" at bounding box center [979, 112] width 122 height 29
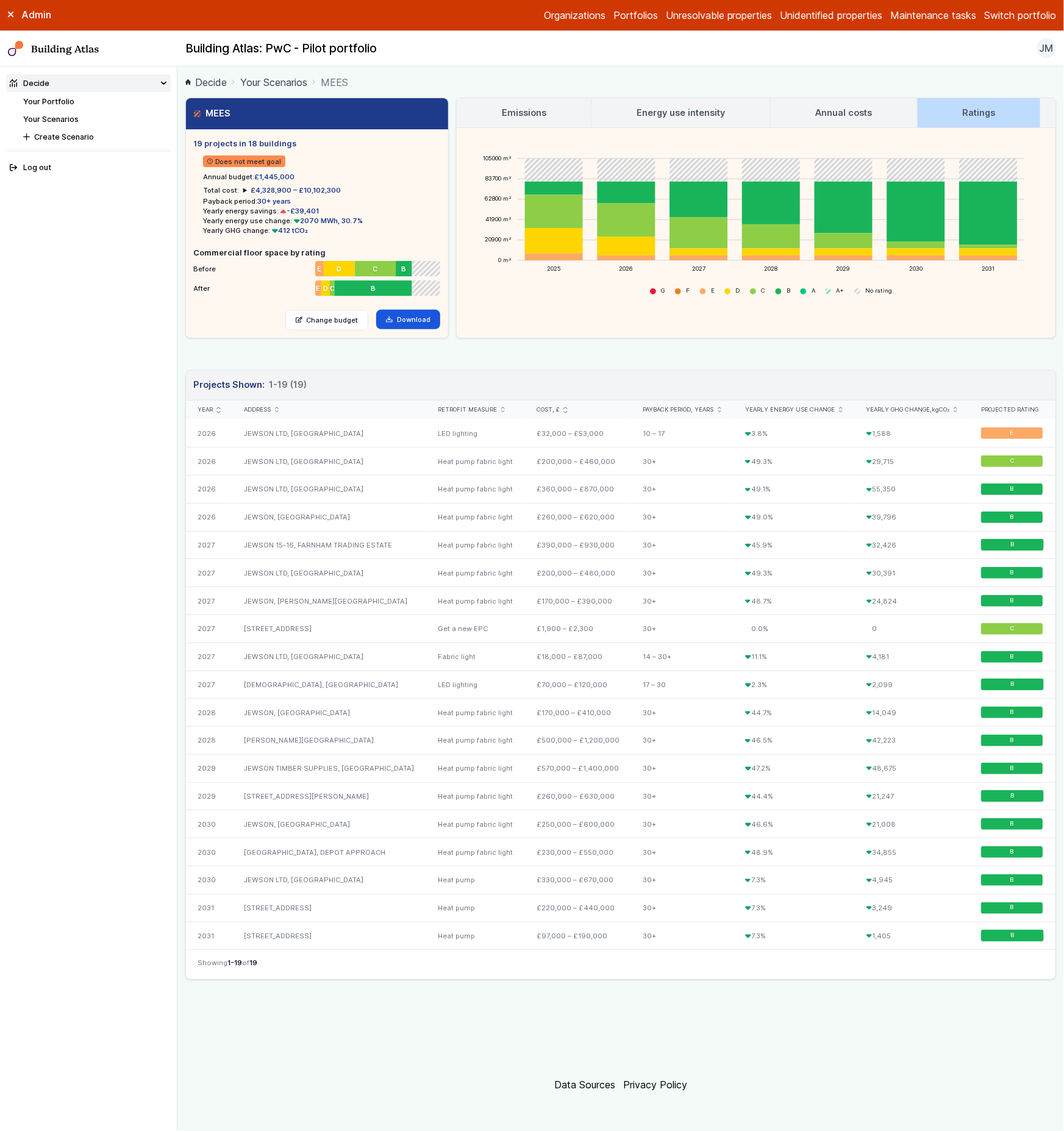
click at [840, 110] on h3 "Annual costs" at bounding box center [844, 112] width 57 height 14
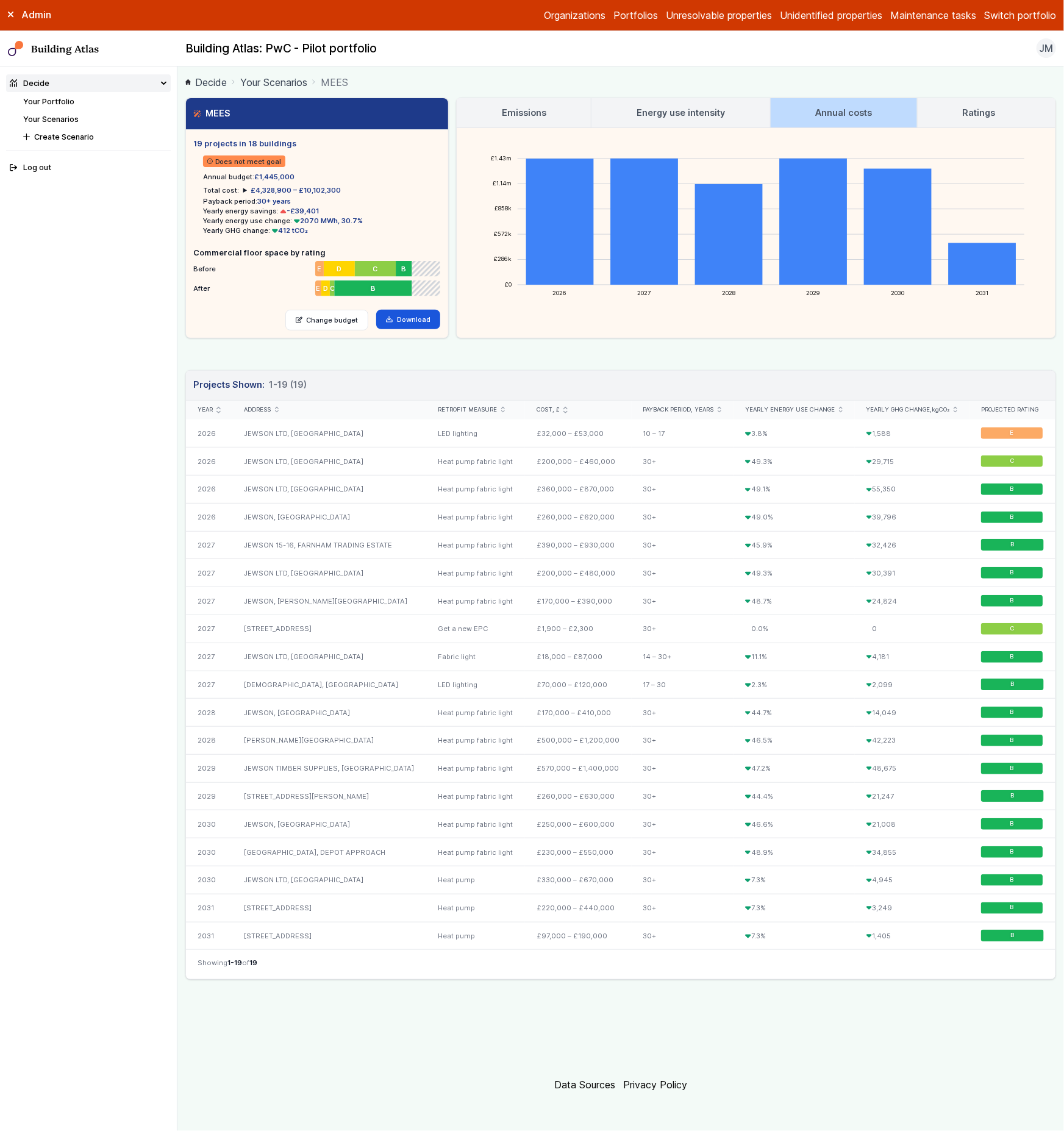
click at [960, 110] on link "Ratings" at bounding box center [979, 112] width 122 height 29
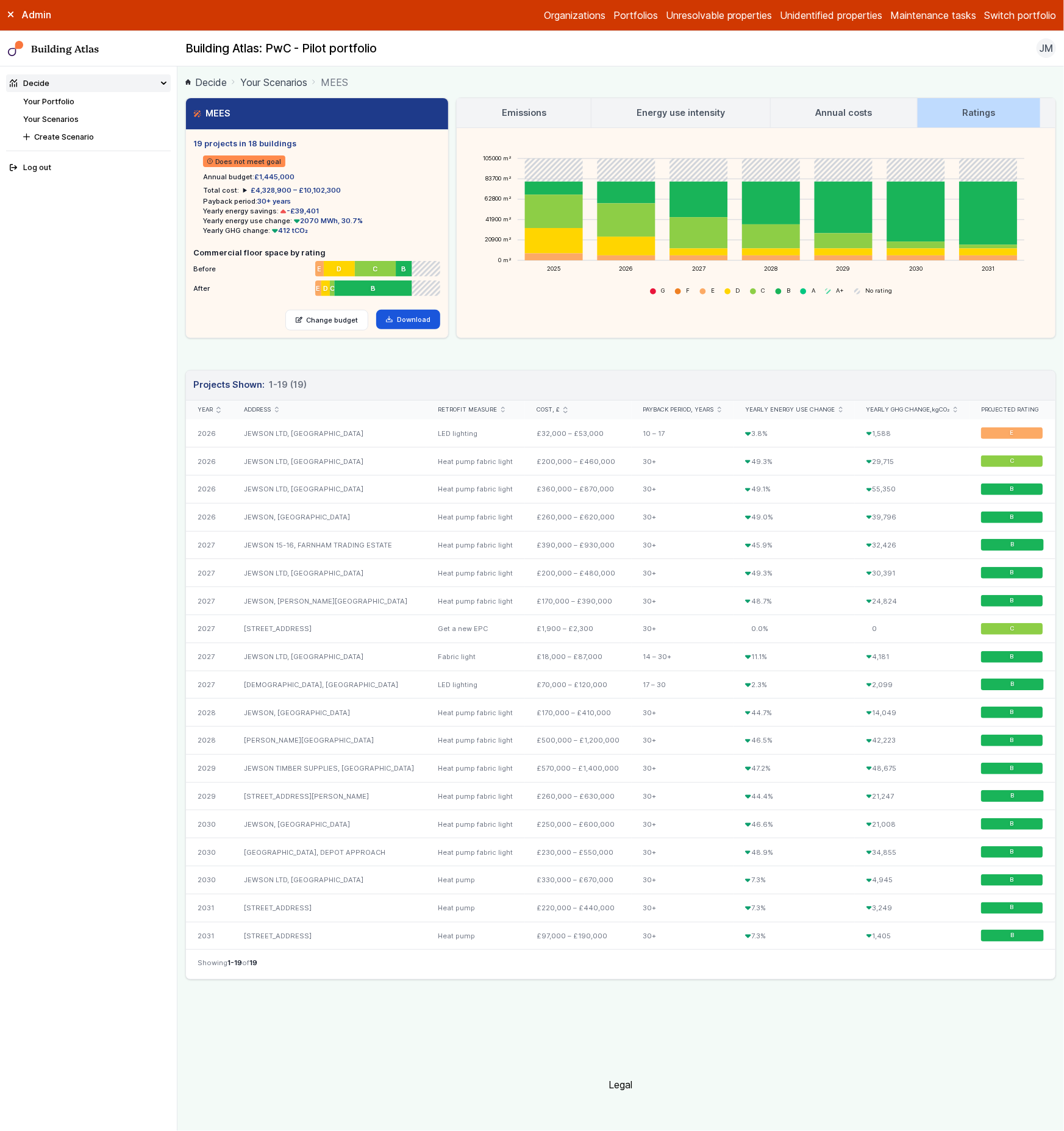
click at [898, 109] on link "Annual costs" at bounding box center [844, 112] width 146 height 29
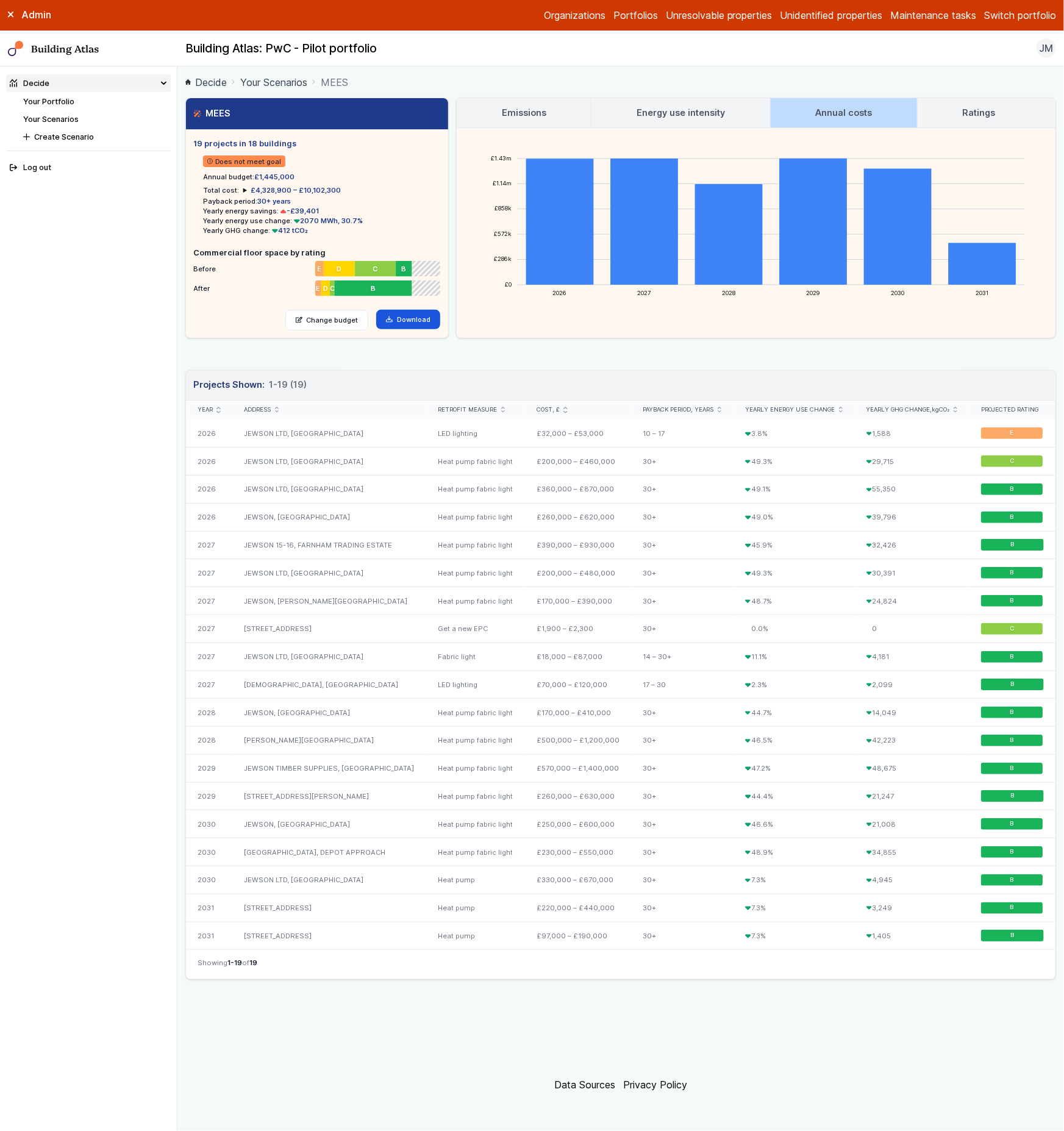
click at [974, 112] on h3 "Ratings" at bounding box center [979, 112] width 33 height 14
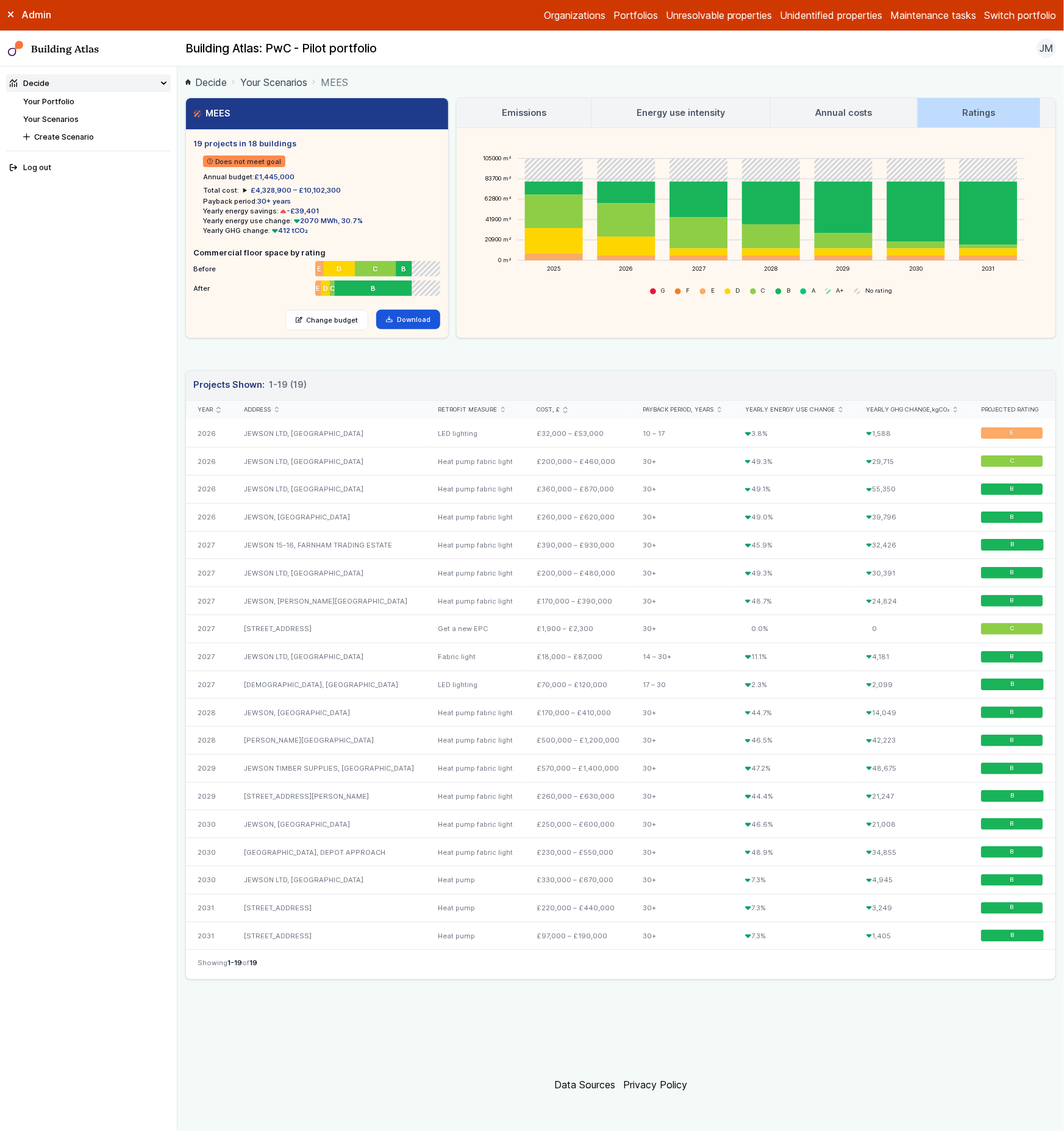
click at [898, 118] on link "Annual costs" at bounding box center [844, 112] width 146 height 29
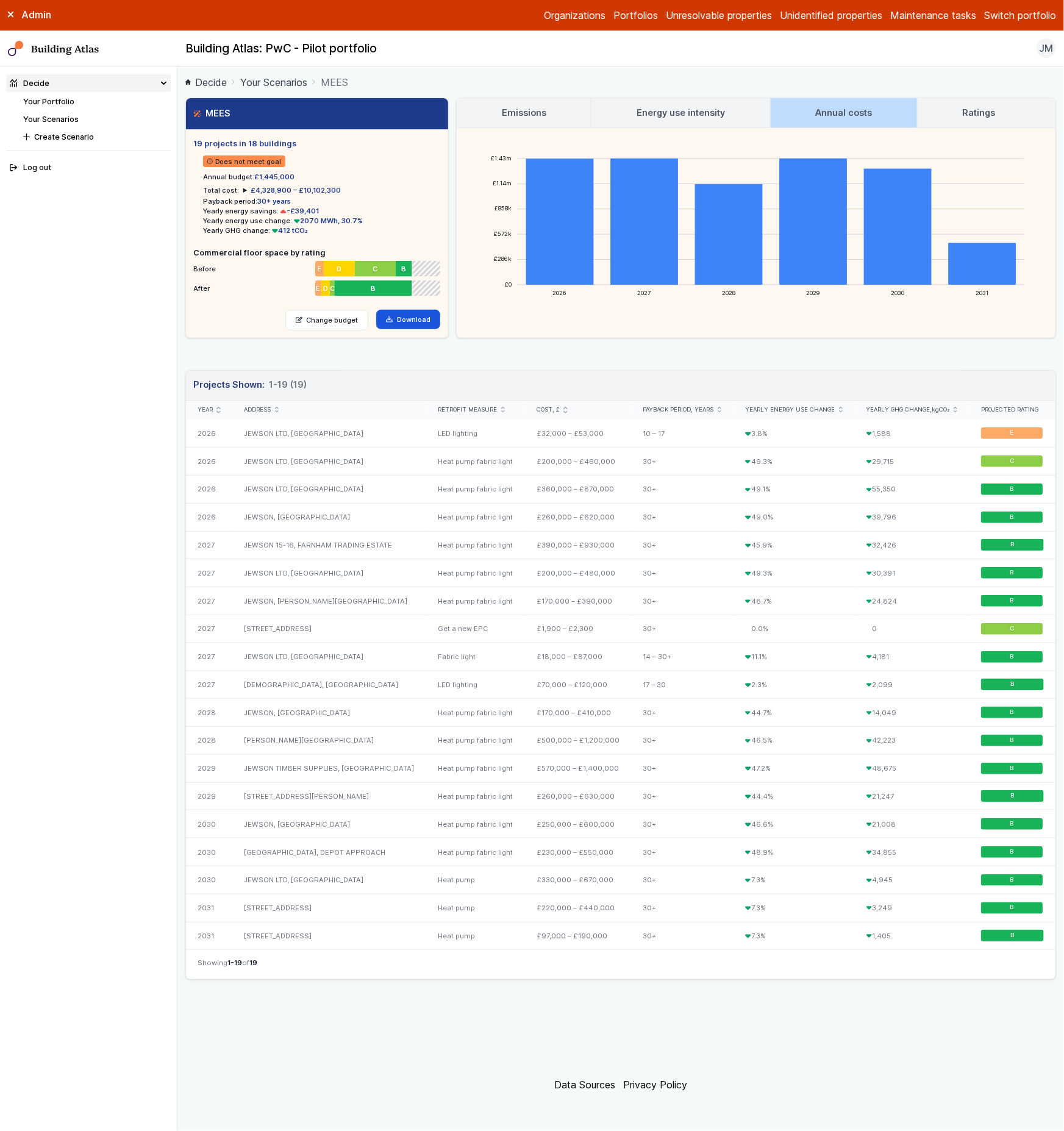
click at [746, 113] on link "Energy use intensity" at bounding box center [680, 112] width 178 height 29
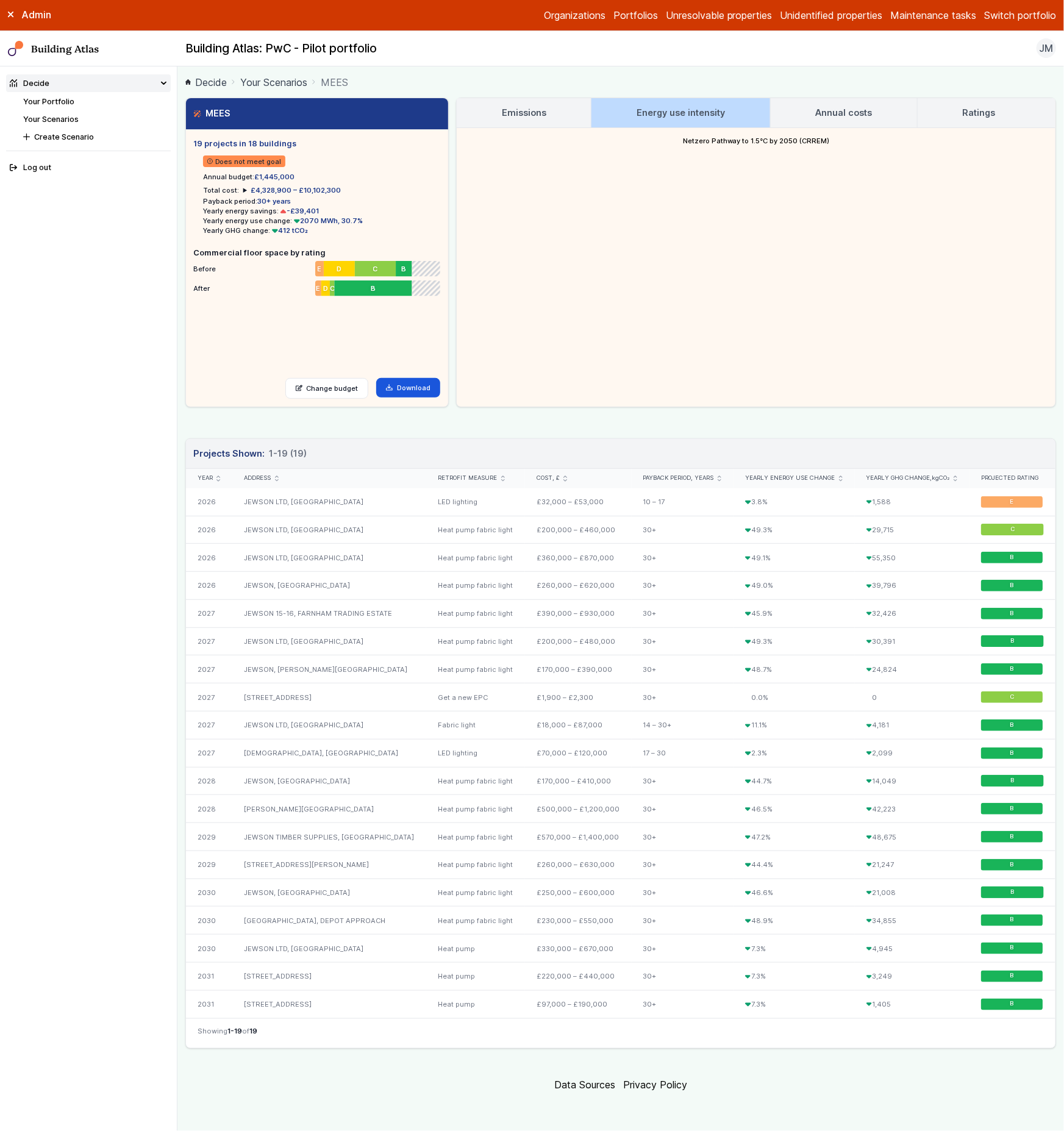
click at [534, 114] on h3 "Emissions" at bounding box center [524, 112] width 45 height 14
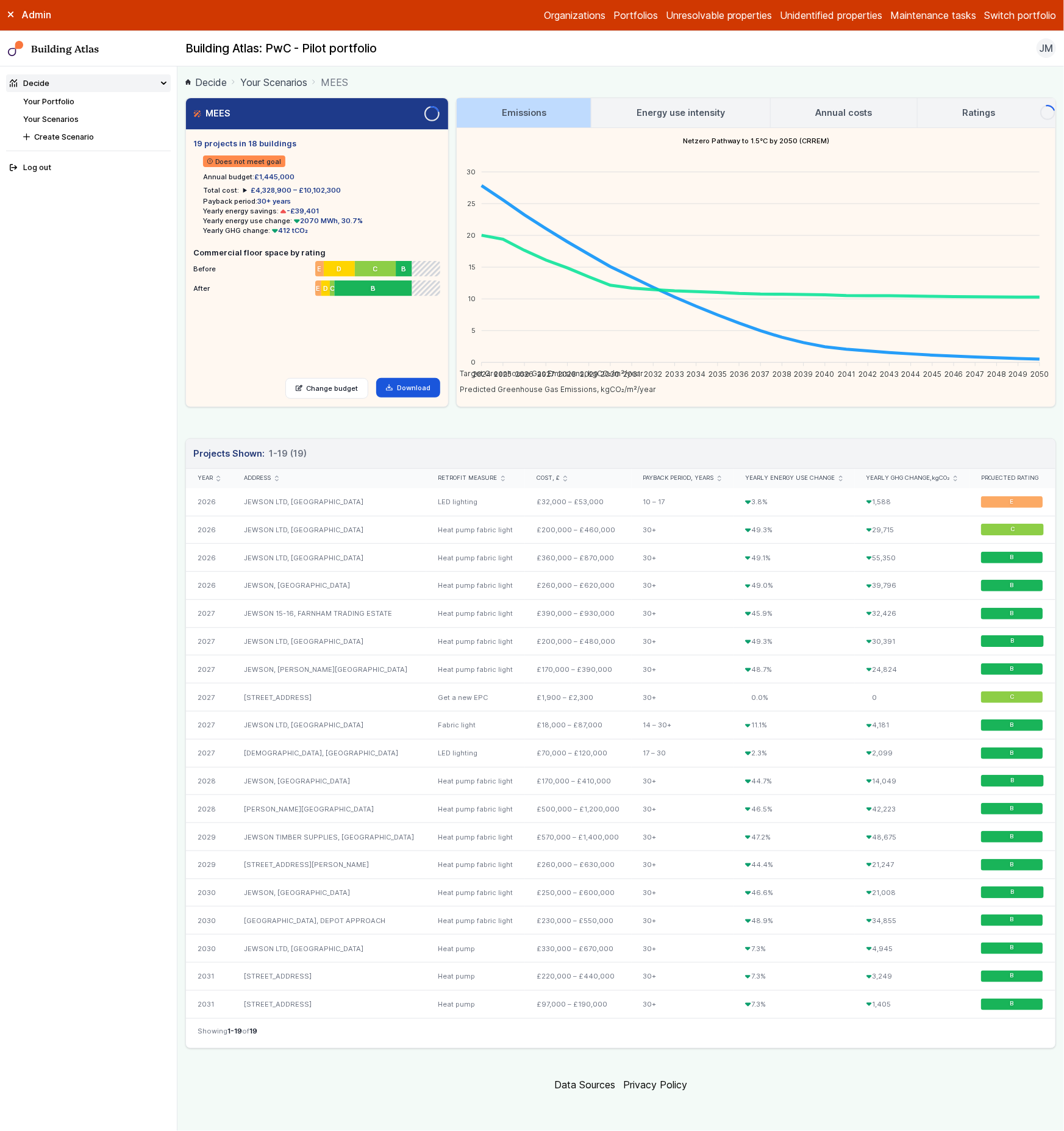
click at [660, 117] on h3 "Energy use intensity" at bounding box center [681, 112] width 88 height 14
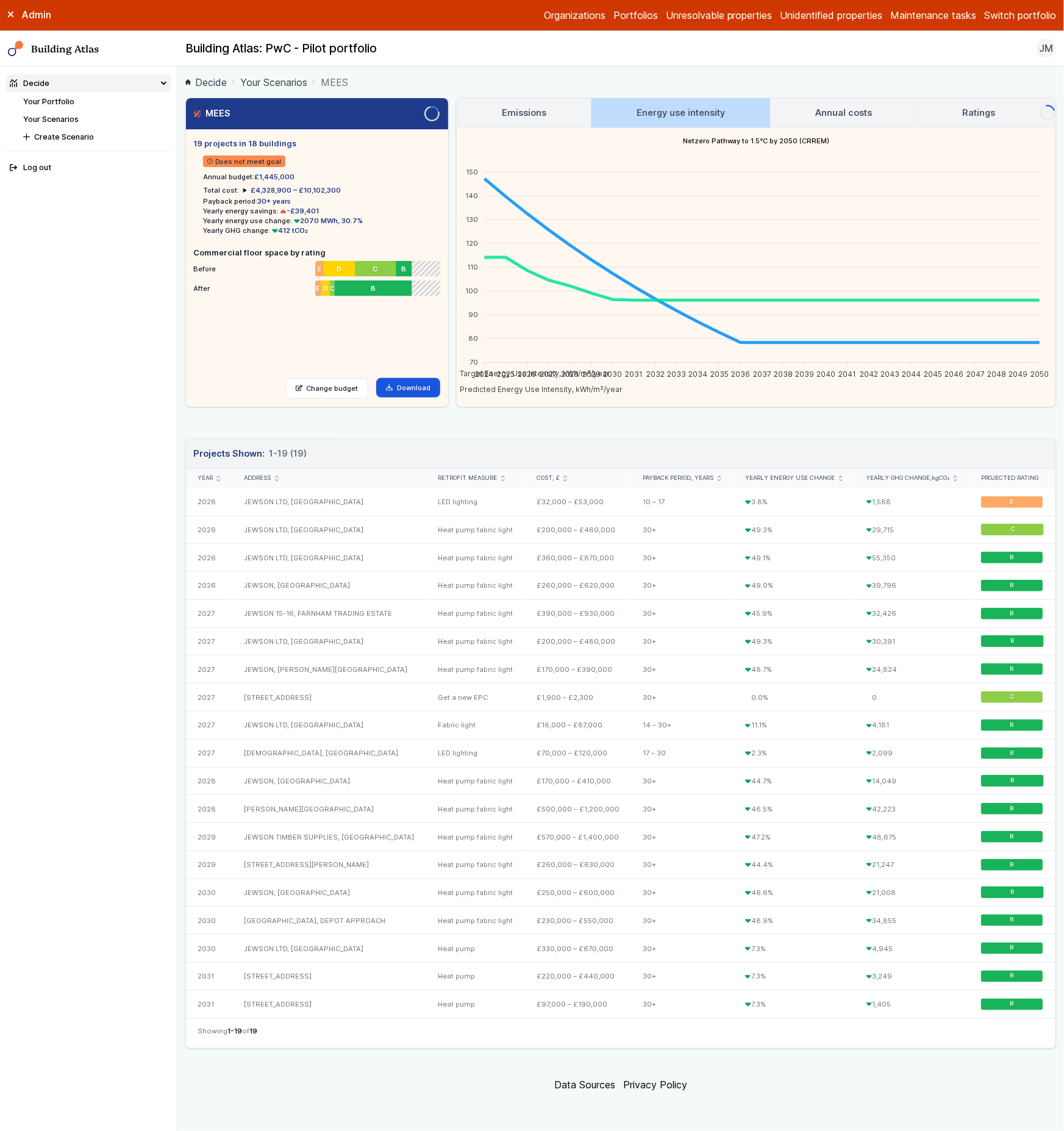
click at [847, 114] on h3 "Annual costs" at bounding box center [844, 112] width 57 height 14
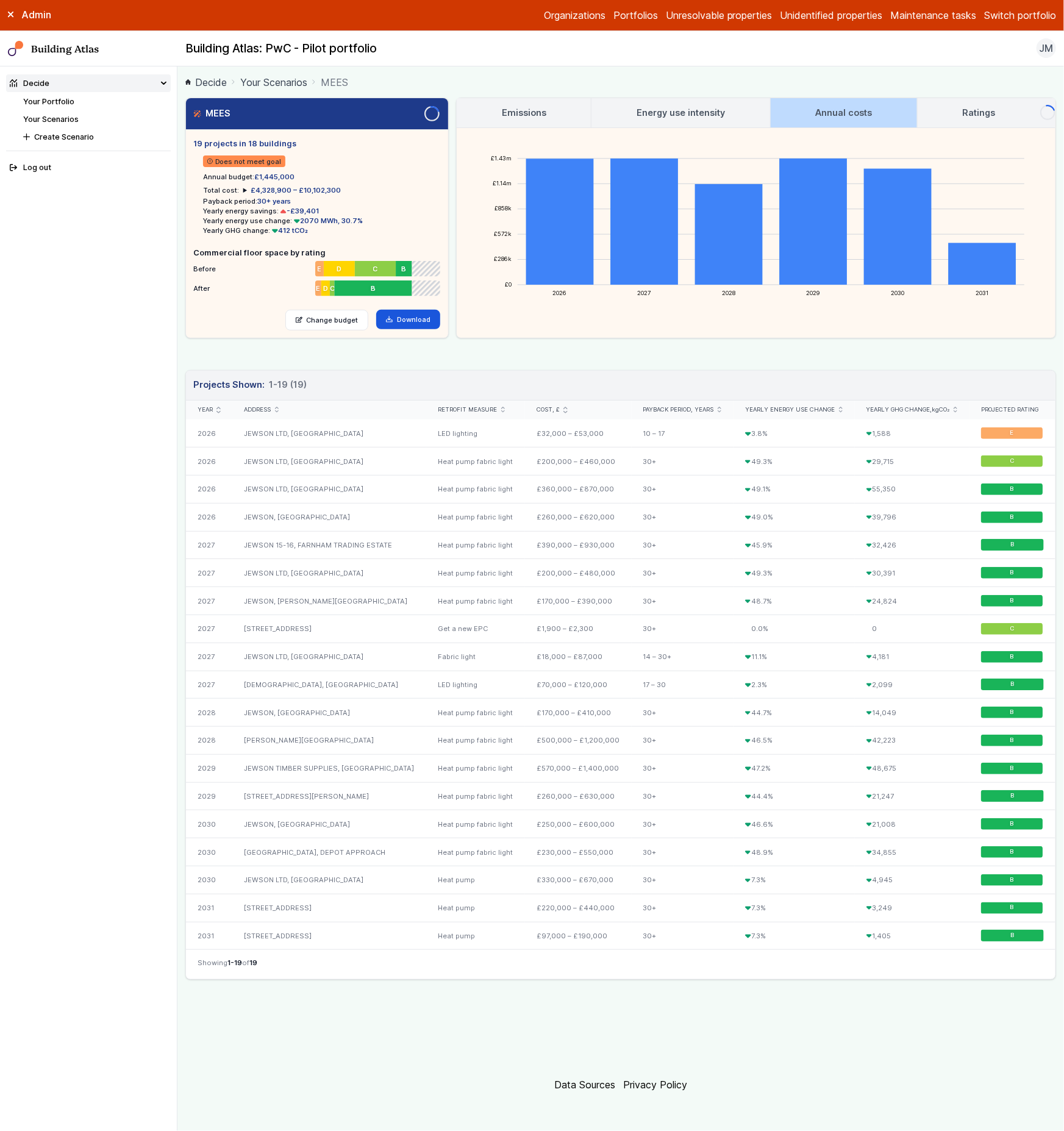
click at [982, 106] on h3 "Ratings" at bounding box center [979, 112] width 33 height 14
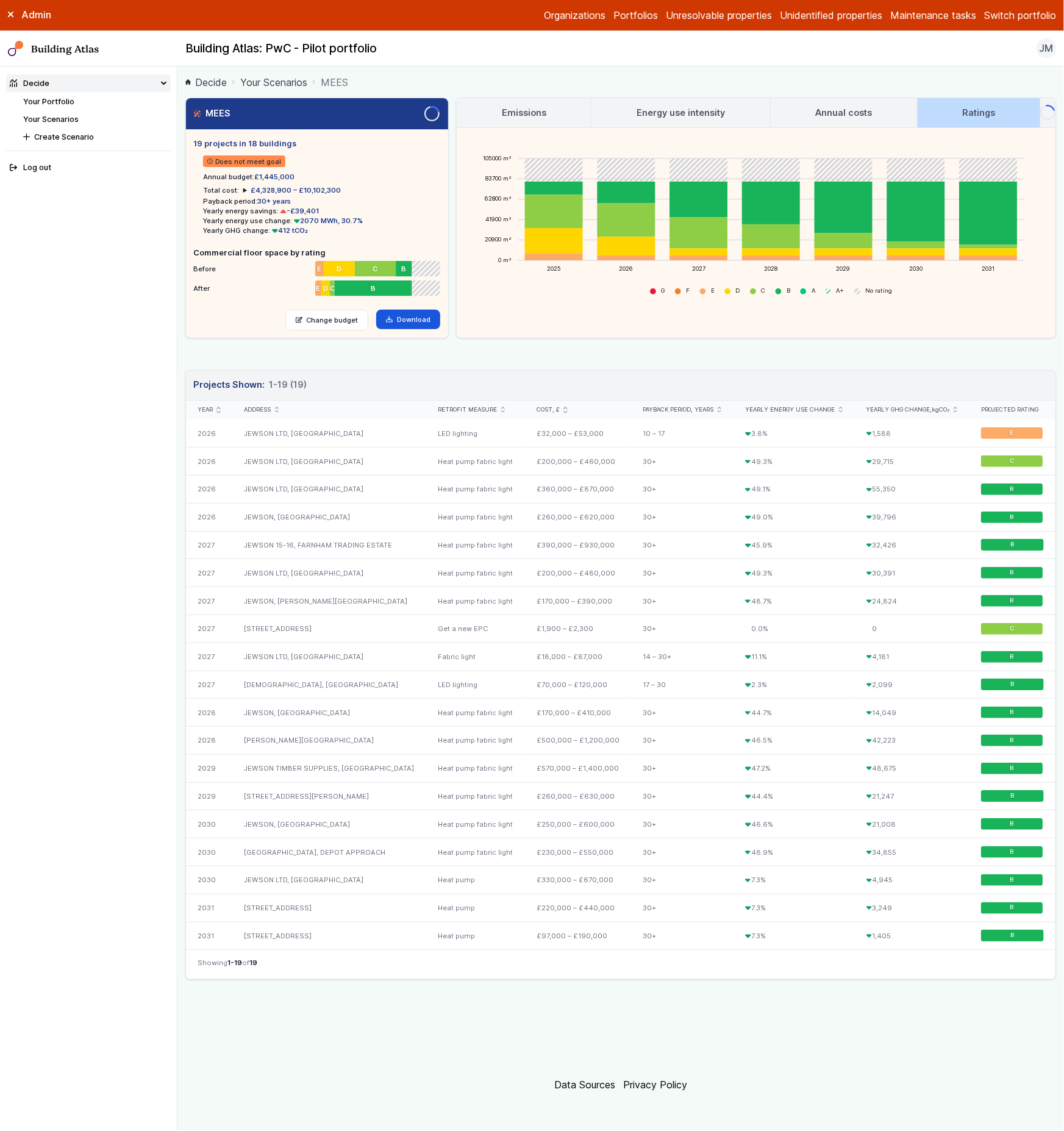
click at [527, 106] on h3 "Emissions" at bounding box center [524, 112] width 45 height 14
